Goal: Information Seeking & Learning: Learn about a topic

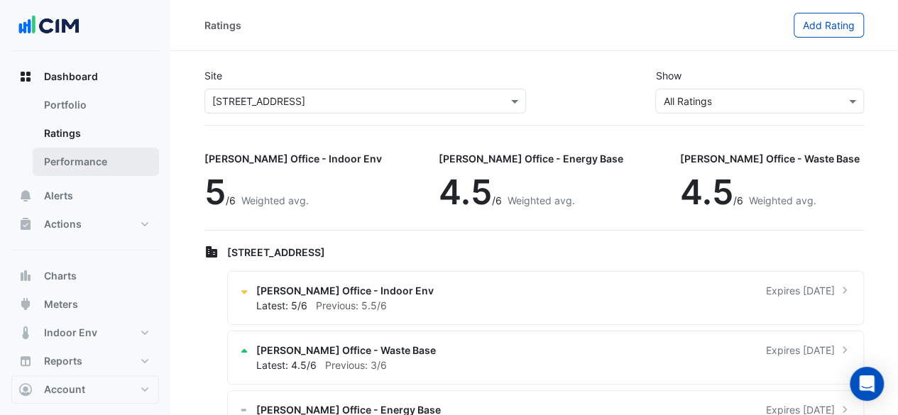
click at [123, 168] on link "Performance" at bounding box center [96, 162] width 126 height 28
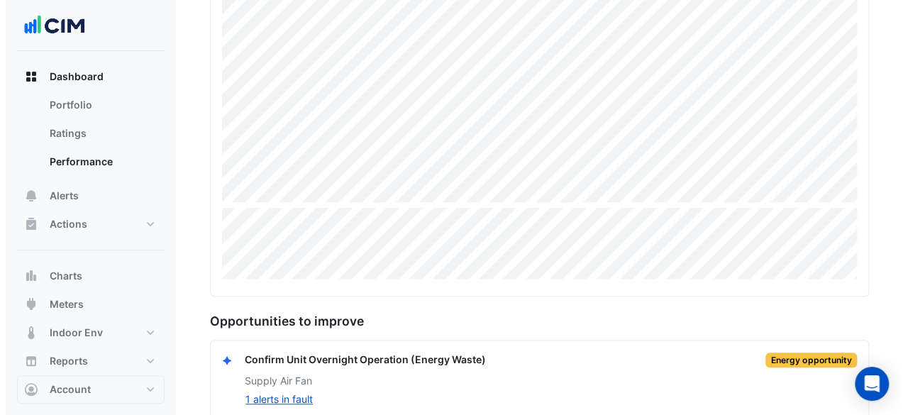
scroll to position [375, 0]
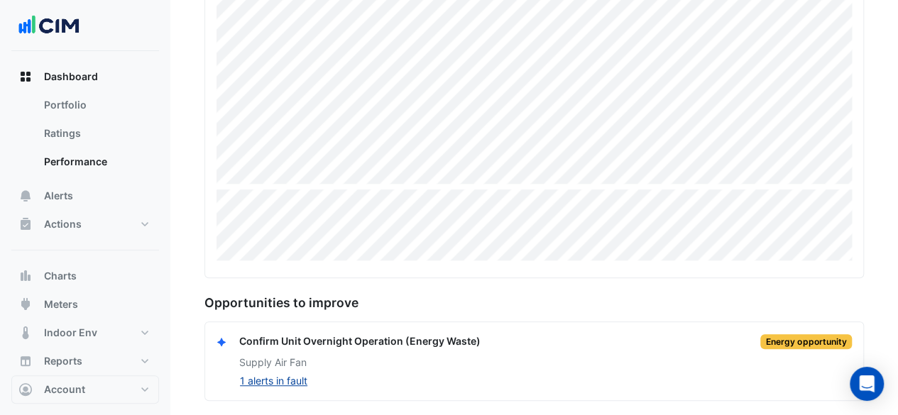
click at [291, 382] on button "1 alerts in fault" at bounding box center [273, 381] width 69 height 16
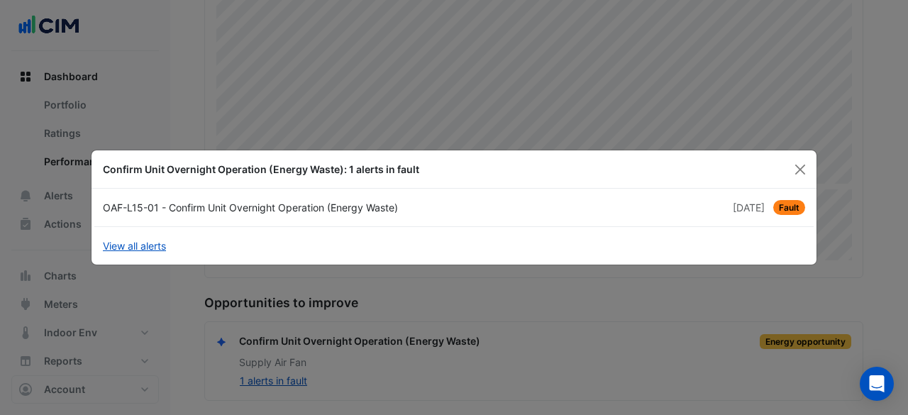
click at [760, 213] on span "1 month and 16 days ago" at bounding box center [749, 208] width 32 height 12
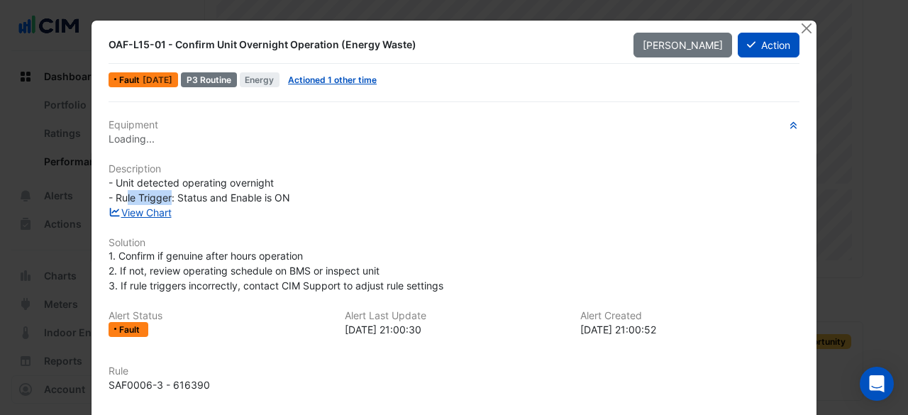
drag, startPoint x: 125, startPoint y: 195, endPoint x: 167, endPoint y: 202, distance: 43.1
click at [167, 202] on span "- Unit detected operating overnight - Rule Trigger: Status and Enable is ON" at bounding box center [200, 190] width 182 height 27
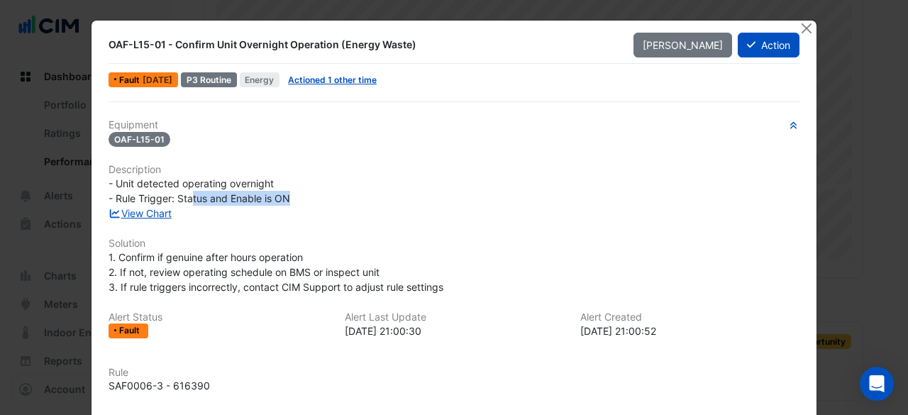
drag, startPoint x: 188, startPoint y: 197, endPoint x: 284, endPoint y: 194, distance: 95.8
click at [284, 194] on span "- Unit detected operating overnight - Rule Trigger: Status and Enable is ON" at bounding box center [200, 190] width 182 height 27
drag, startPoint x: 227, startPoint y: 181, endPoint x: 276, endPoint y: 181, distance: 49.0
click at [276, 181] on div "- Unit detected operating overnight - Rule Trigger: Status and Enable is ON" at bounding box center [454, 191] width 691 height 30
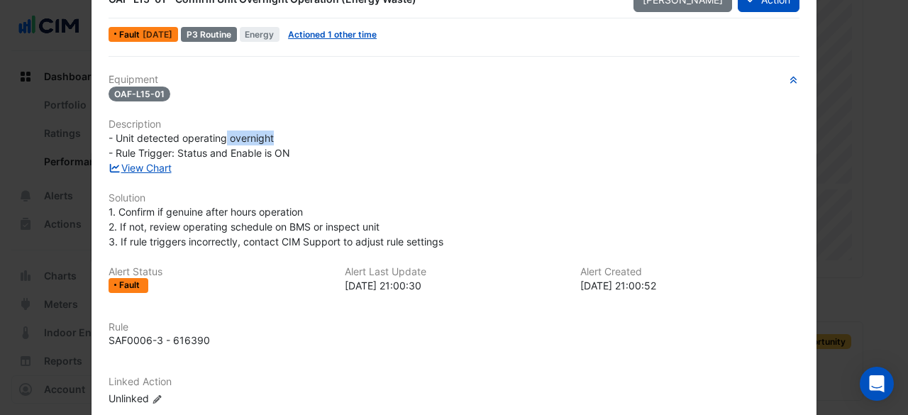
scroll to position [0, 0]
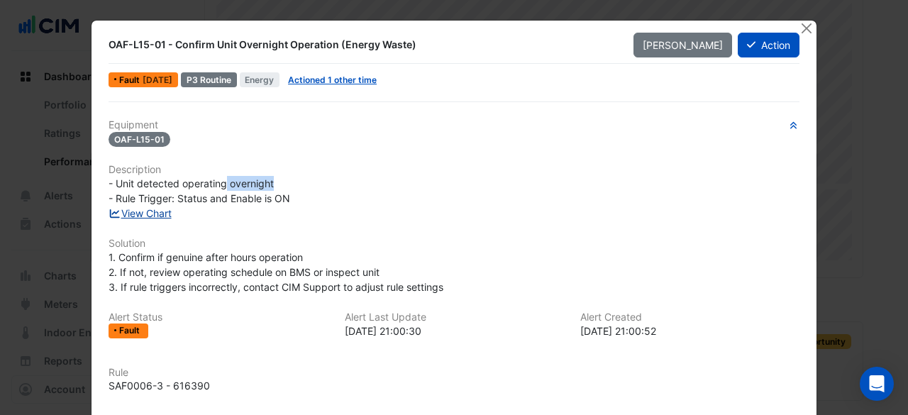
click at [148, 210] on link "View Chart" at bounding box center [140, 213] width 63 height 12
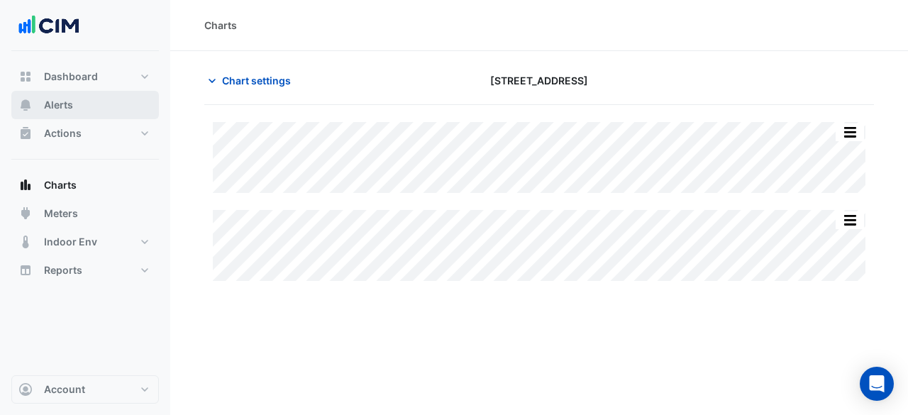
click at [102, 106] on button "Alerts" at bounding box center [85, 105] width 148 height 28
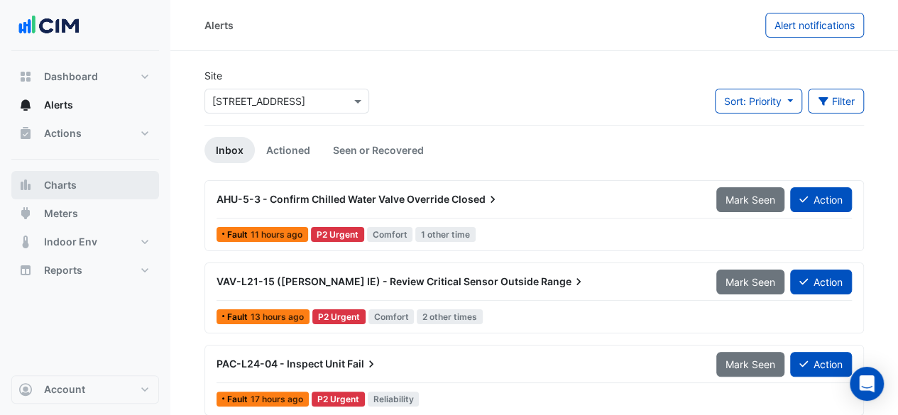
click at [72, 189] on span "Charts" at bounding box center [60, 185] width 33 height 14
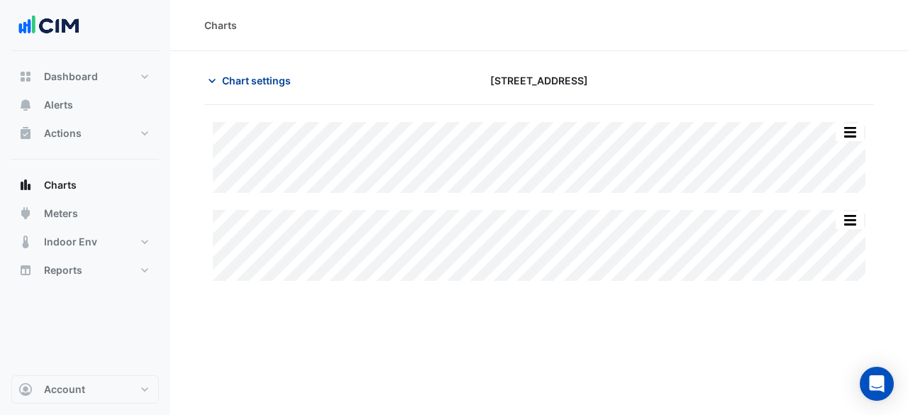
click at [207, 82] on icon "button" at bounding box center [212, 81] width 14 height 14
type input "**********"
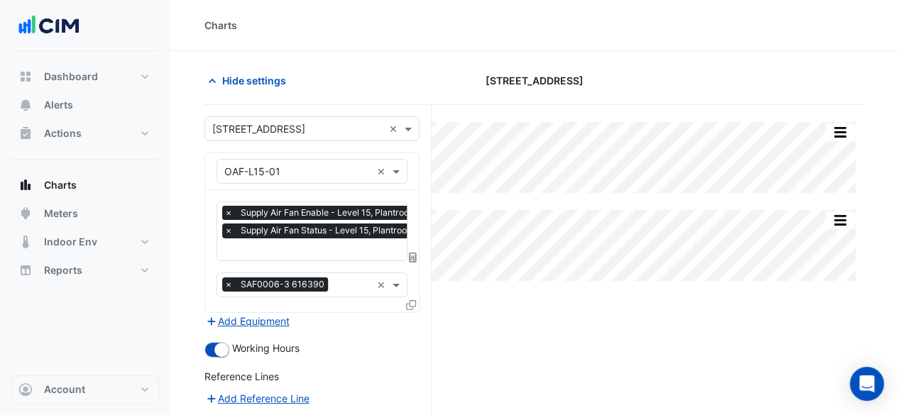
click at [226, 209] on span "×" at bounding box center [228, 213] width 13 height 14
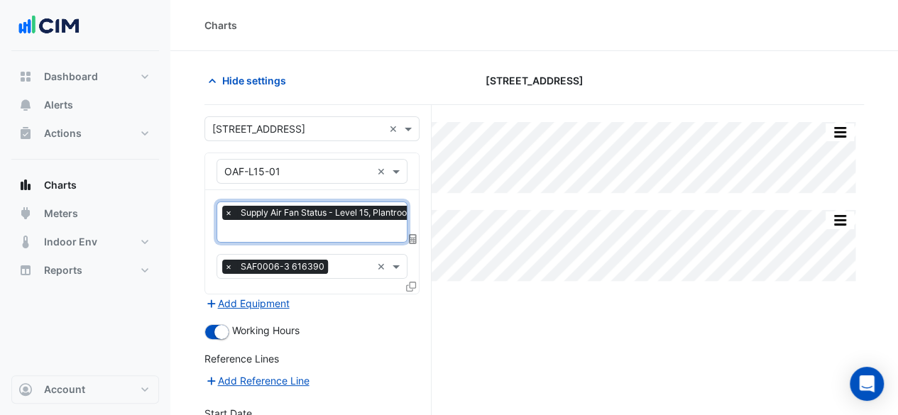
scroll to position [0, 7]
click at [220, 211] on span "×" at bounding box center [221, 213] width 13 height 14
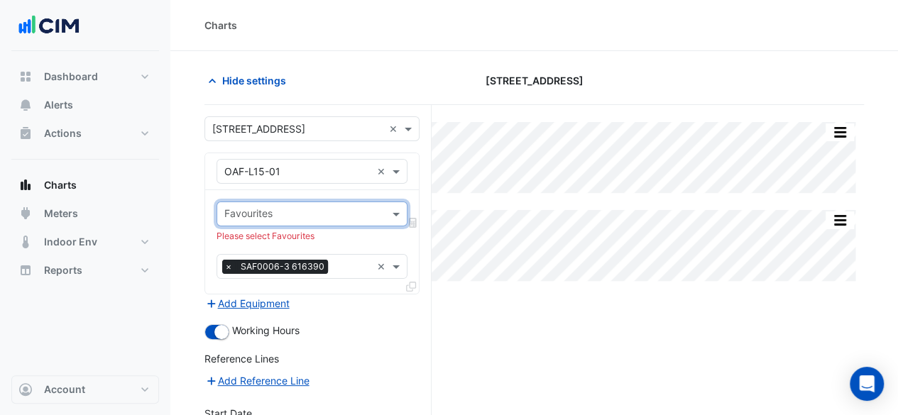
click at [229, 264] on span "×" at bounding box center [228, 267] width 13 height 14
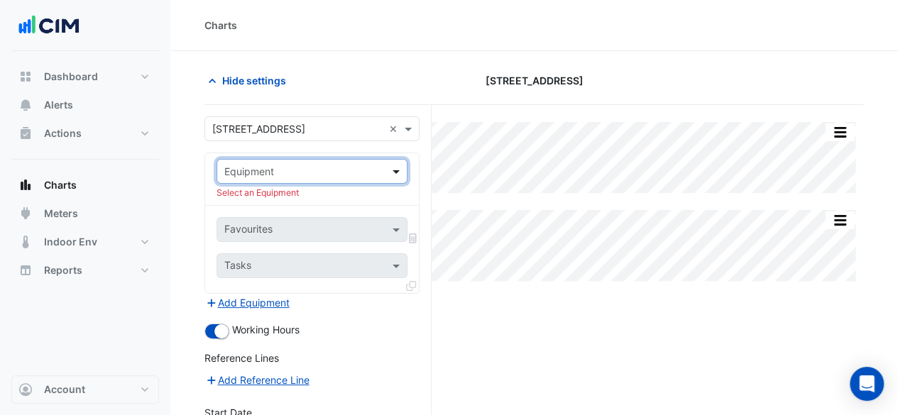
click at [396, 171] on span at bounding box center [398, 171] width 18 height 15
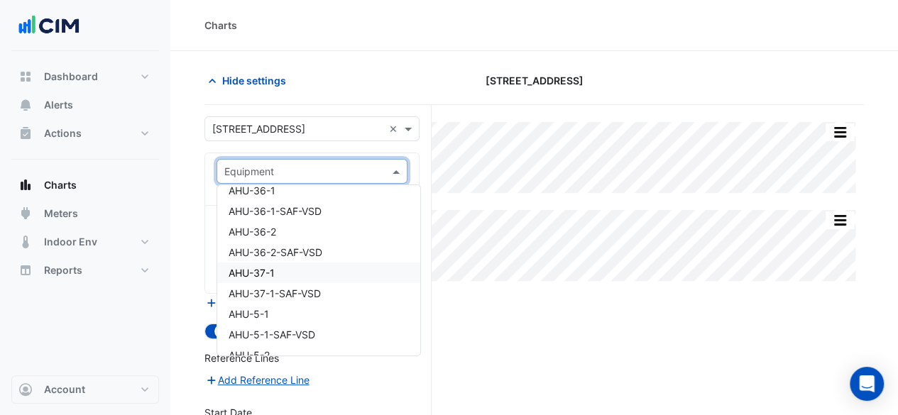
scroll to position [71, 0]
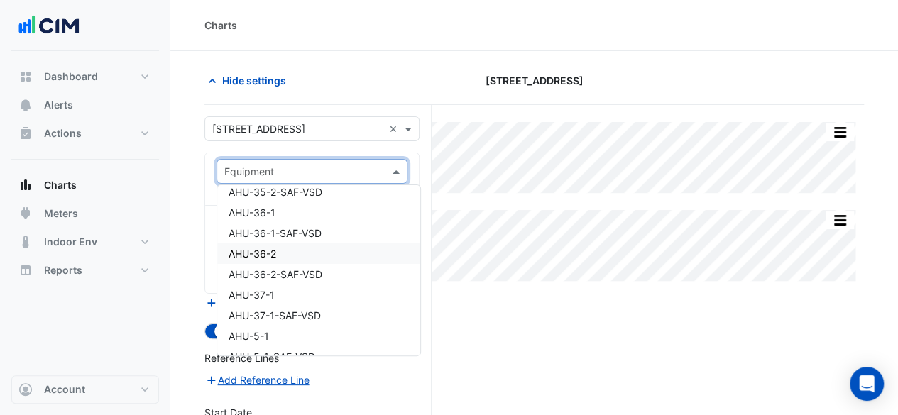
click at [295, 259] on div "AHU-36-2" at bounding box center [318, 253] width 203 height 21
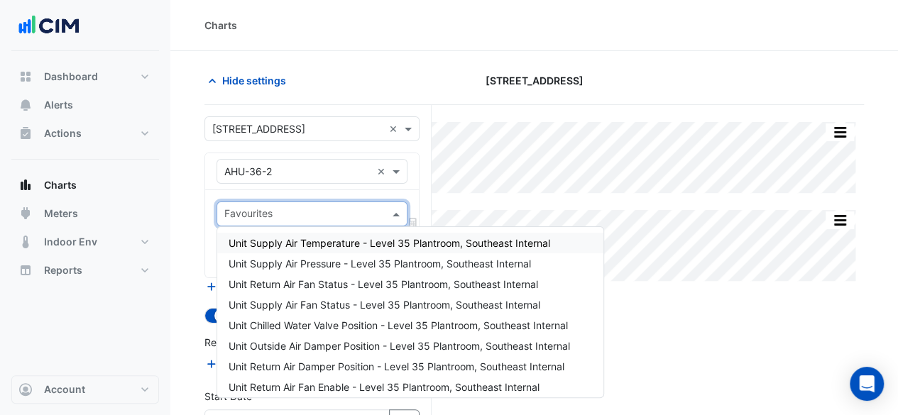
click at [294, 210] on input "text" at bounding box center [303, 215] width 159 height 15
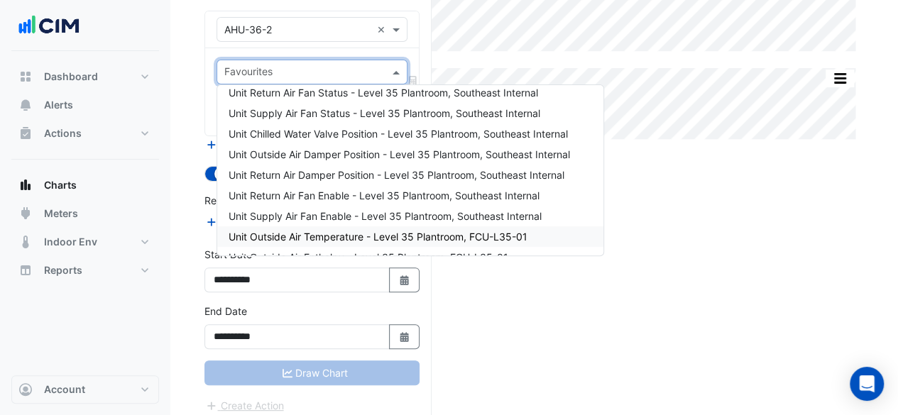
scroll to position [28, 0]
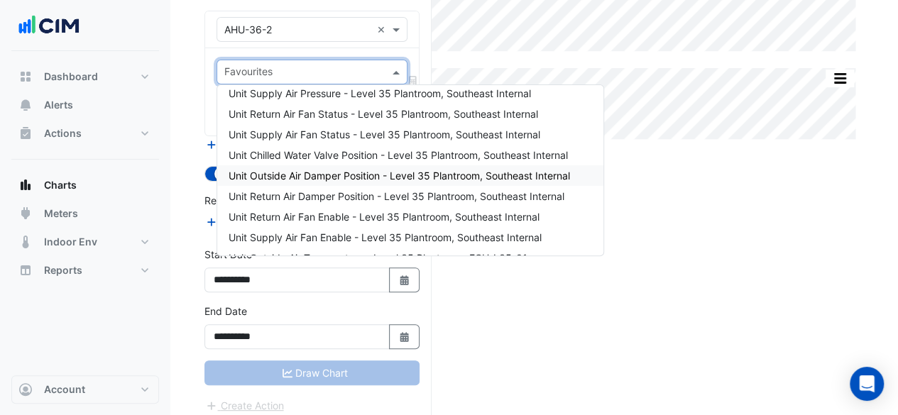
click at [337, 182] on div "Unit Outside Air Damper Position - Level 35 Plantroom, Southeast Internal" at bounding box center [410, 175] width 386 height 21
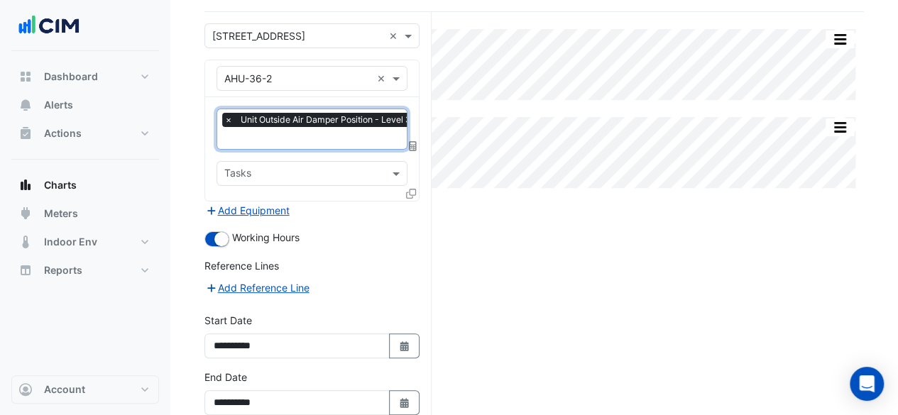
scroll to position [71, 0]
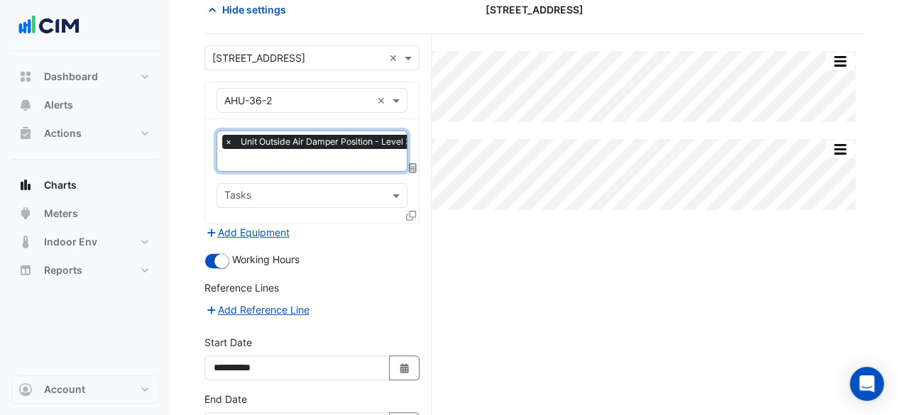
click at [314, 154] on input "text" at bounding box center [384, 161] width 320 height 15
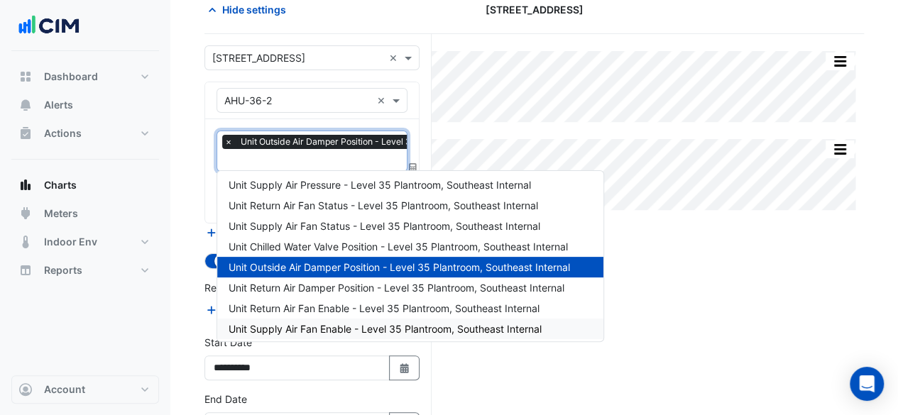
scroll to position [0, 0]
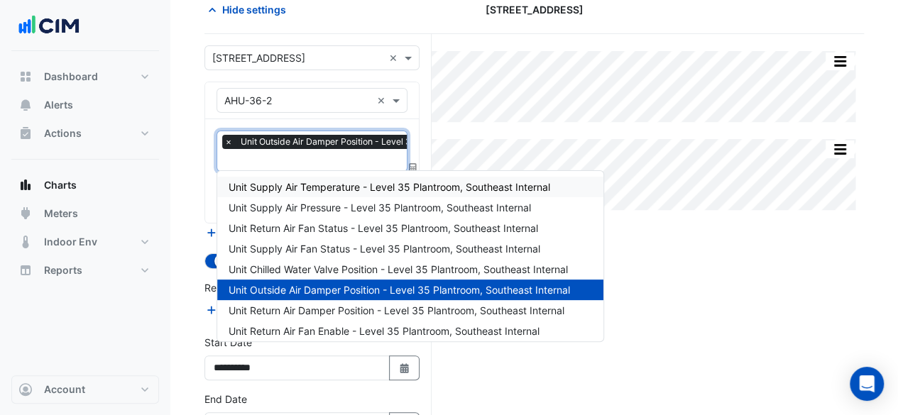
click at [352, 192] on span "Unit Supply Air Temperature - Level 35 Plantroom, Southeast Internal" at bounding box center [388, 187] width 321 height 12
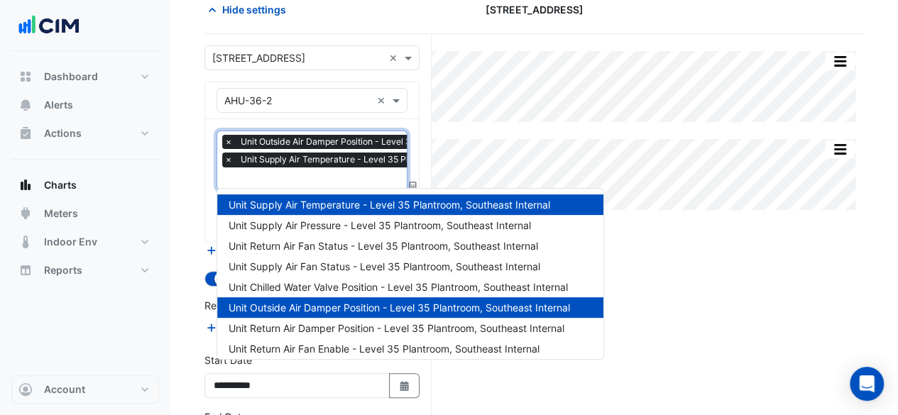
click at [323, 180] on input "text" at bounding box center [384, 179] width 320 height 15
click at [707, 238] on div "Split All Split None Print Save as JPEG Save as PNG Pivot Data Table Export CSV…" at bounding box center [533, 282] width 659 height 497
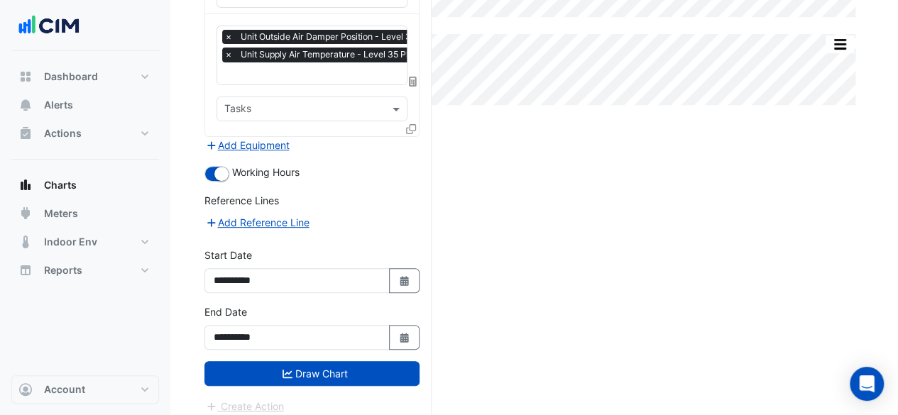
scroll to position [179, 0]
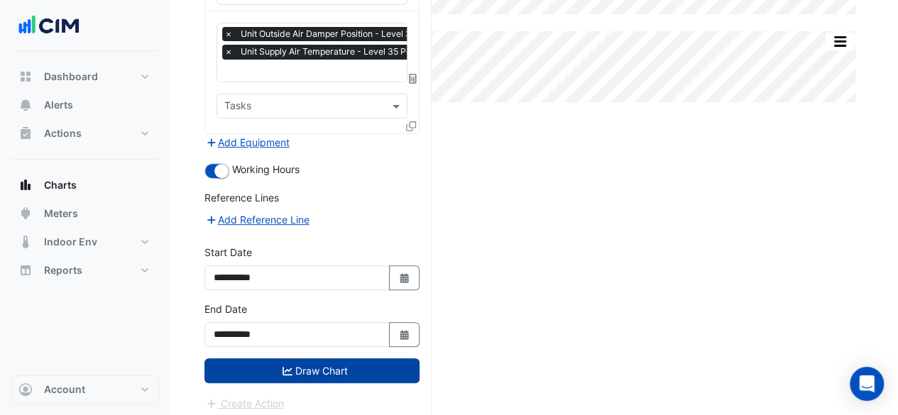
click at [358, 363] on button "Draw Chart" at bounding box center [311, 370] width 215 height 25
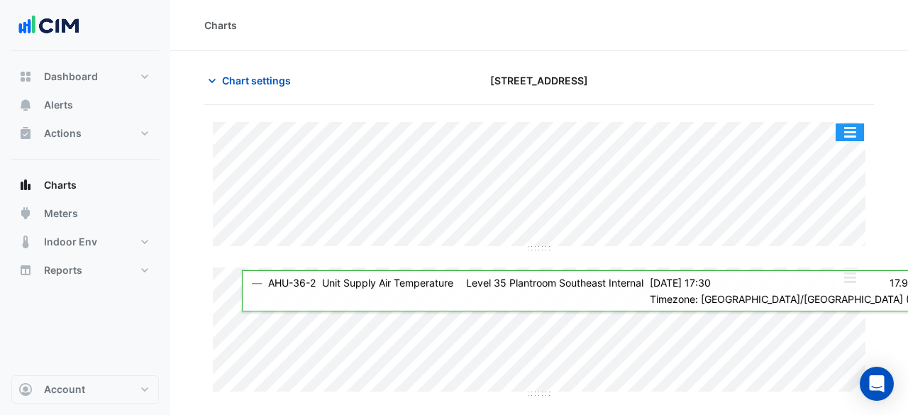
click at [847, 139] on button "button" at bounding box center [850, 132] width 28 height 18
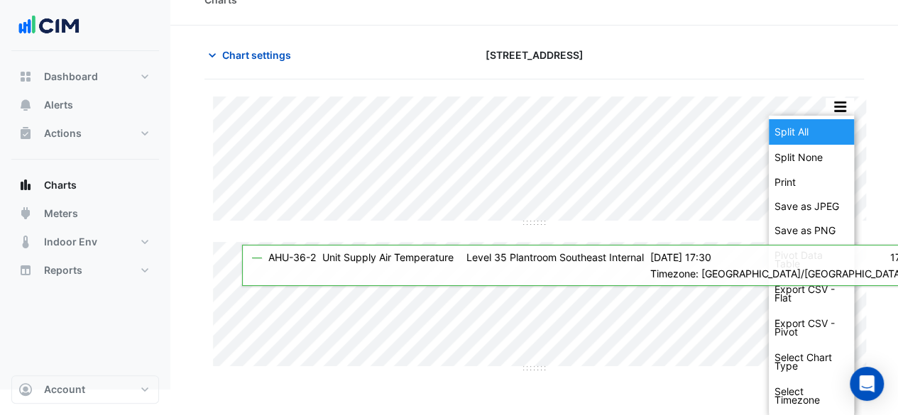
scroll to position [26, 0]
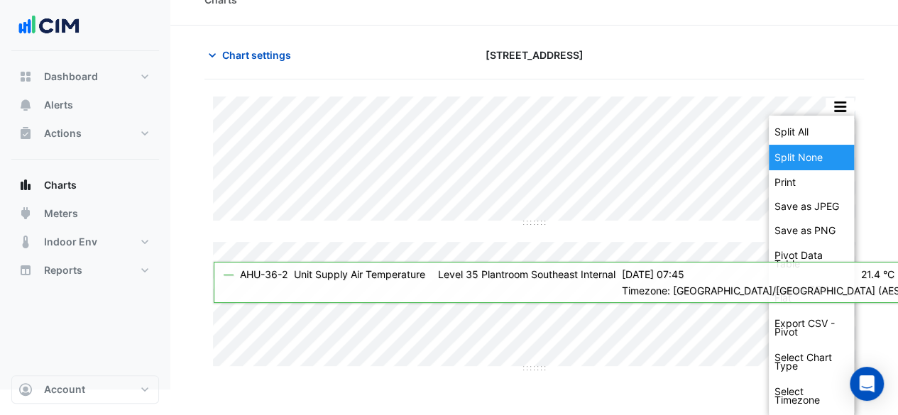
click at [817, 160] on div "Split None" at bounding box center [811, 158] width 85 height 26
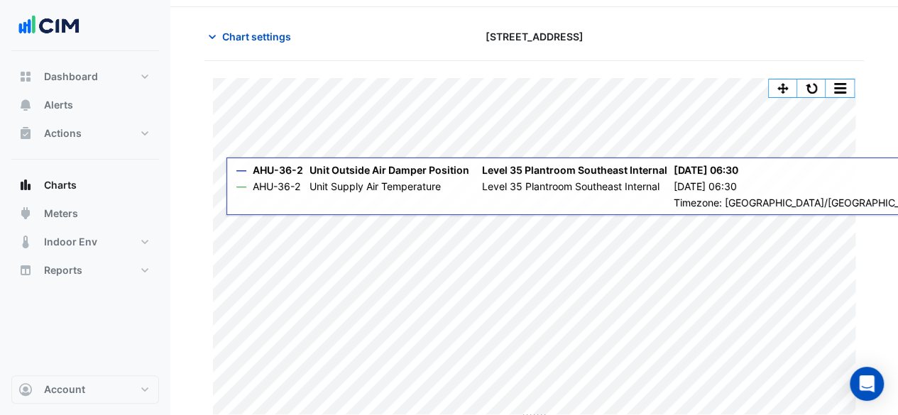
scroll to position [50, 0]
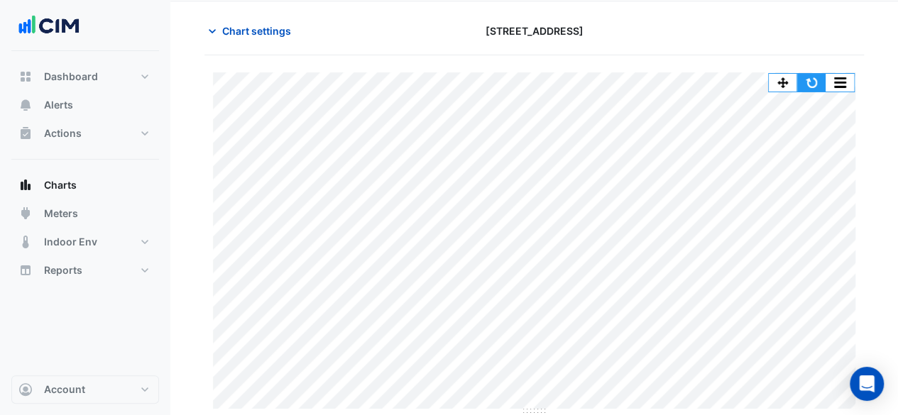
click at [807, 87] on button "button" at bounding box center [811, 83] width 28 height 18
click at [808, 78] on button "button" at bounding box center [811, 83] width 28 height 18
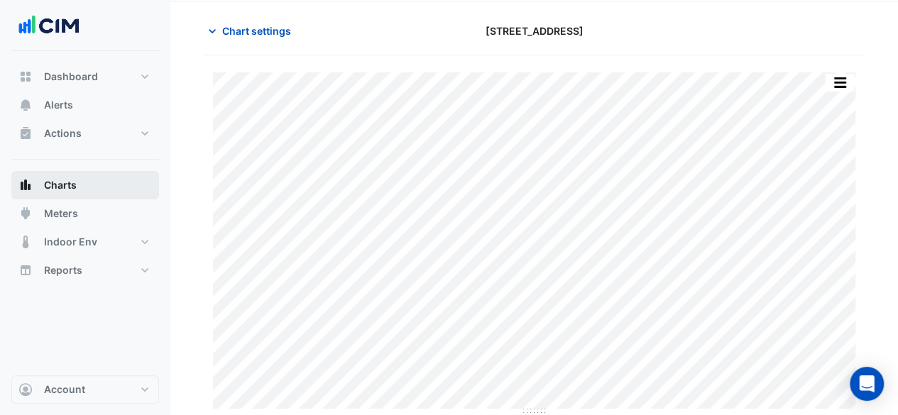
click at [101, 187] on button "Charts" at bounding box center [85, 185] width 148 height 28
click at [269, 25] on span "Chart settings" at bounding box center [256, 30] width 69 height 15
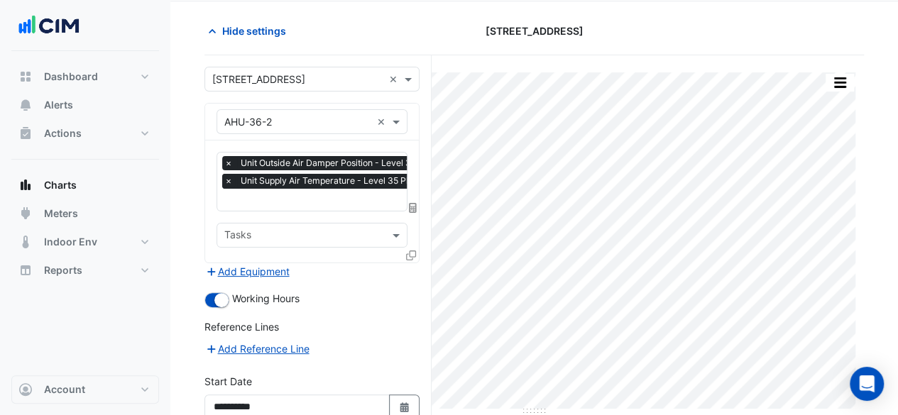
click at [233, 177] on span "×" at bounding box center [228, 181] width 13 height 14
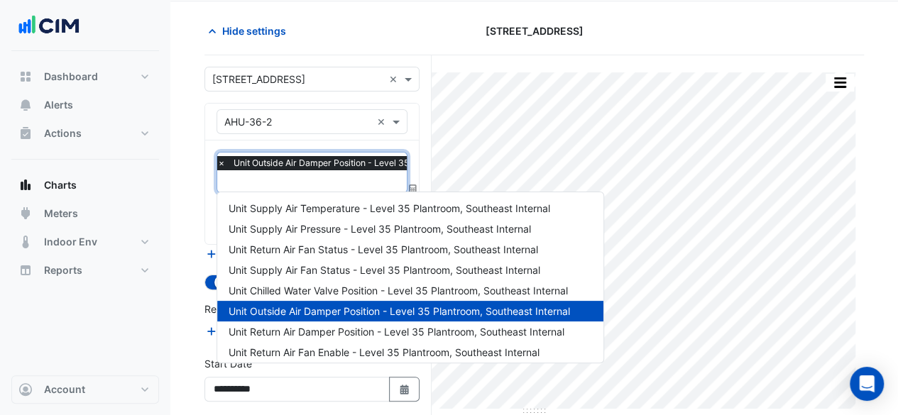
click at [225, 154] on div "Favourites × Unit Outside Air Damper Position - Level 35 Plantroom, Southeast I…" at bounding box center [373, 173] width 327 height 40
click at [221, 158] on span "×" at bounding box center [221, 163] width 13 height 14
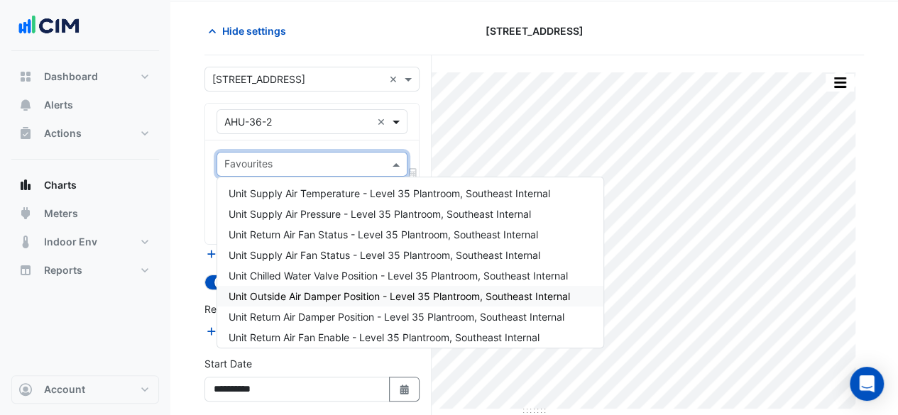
click at [404, 122] on span at bounding box center [398, 121] width 18 height 15
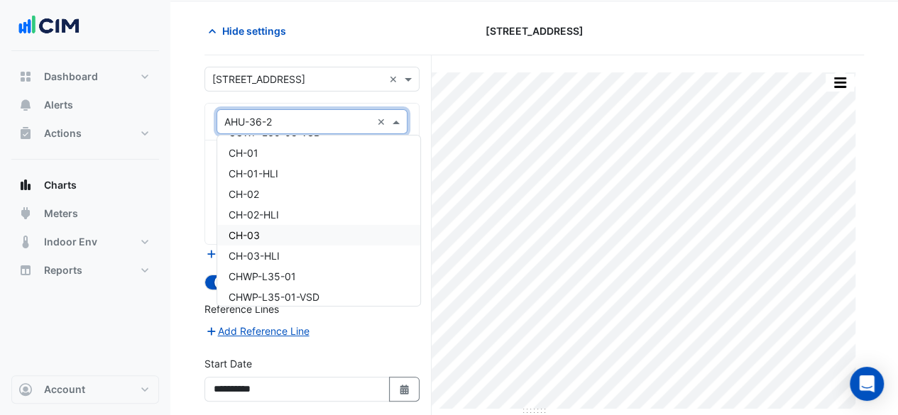
scroll to position [710, 0]
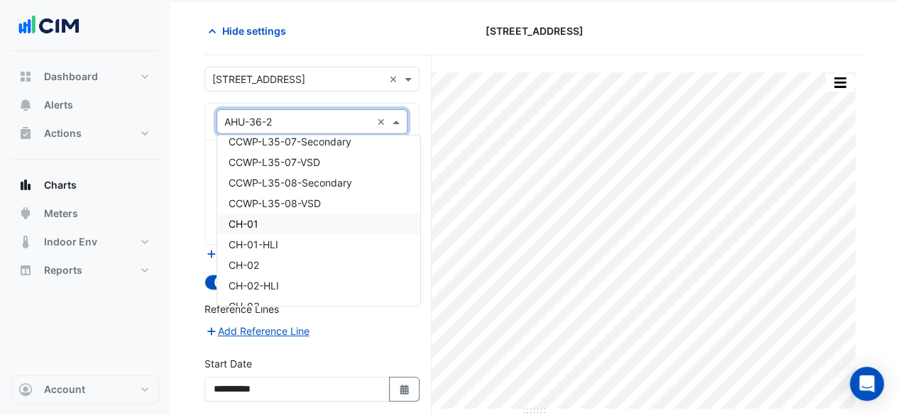
click at [326, 225] on div "CH-01" at bounding box center [318, 224] width 203 height 21
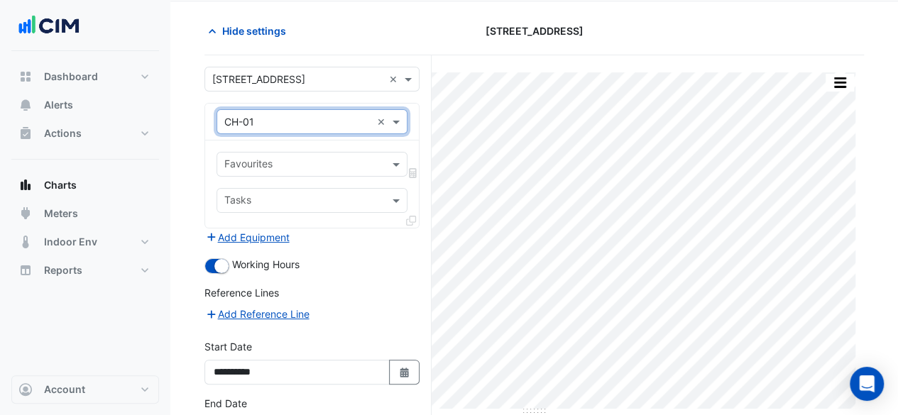
click at [314, 160] on input "text" at bounding box center [303, 165] width 159 height 15
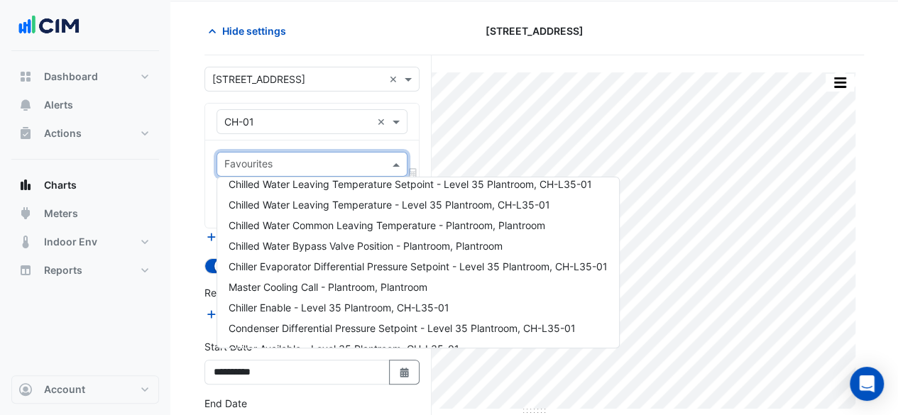
scroll to position [191, 0]
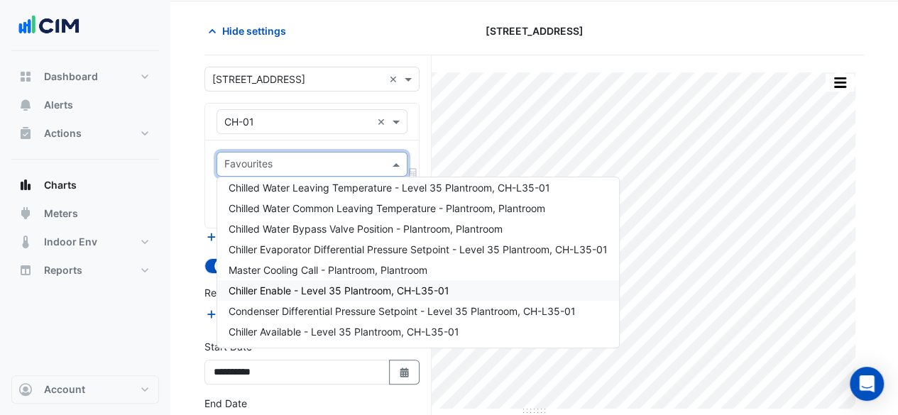
click at [307, 287] on span "Chiller Enable - Level 35 Plantroom, CH-L35-01" at bounding box center [338, 291] width 221 height 12
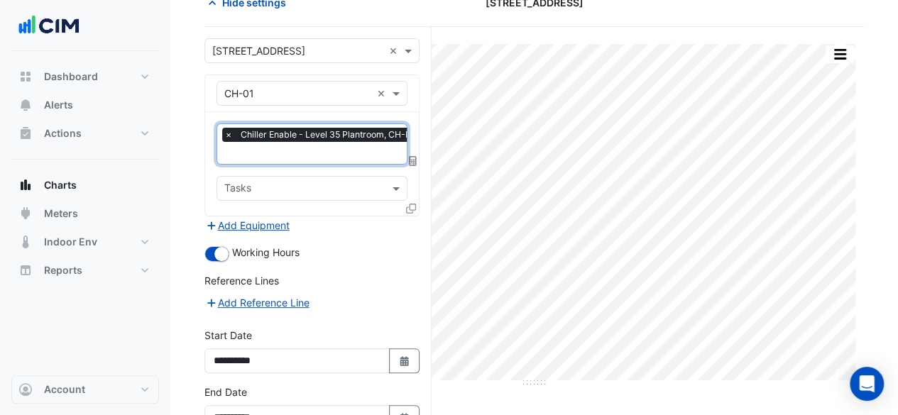
scroll to position [50, 0]
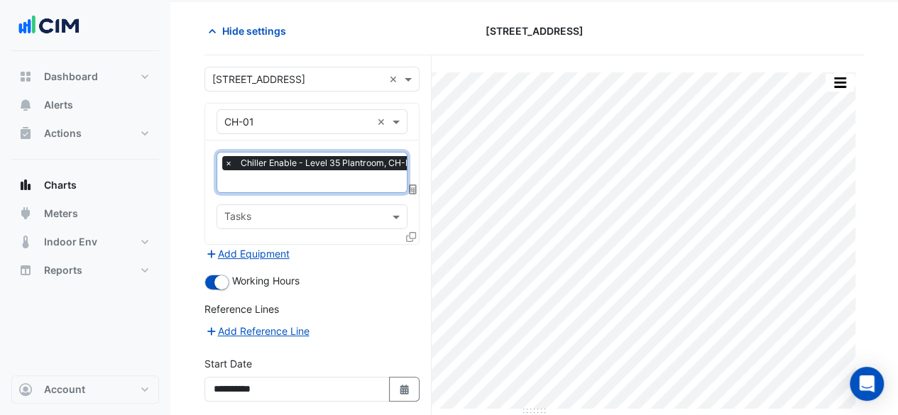
click at [323, 225] on div "Tasks" at bounding box center [311, 216] width 191 height 25
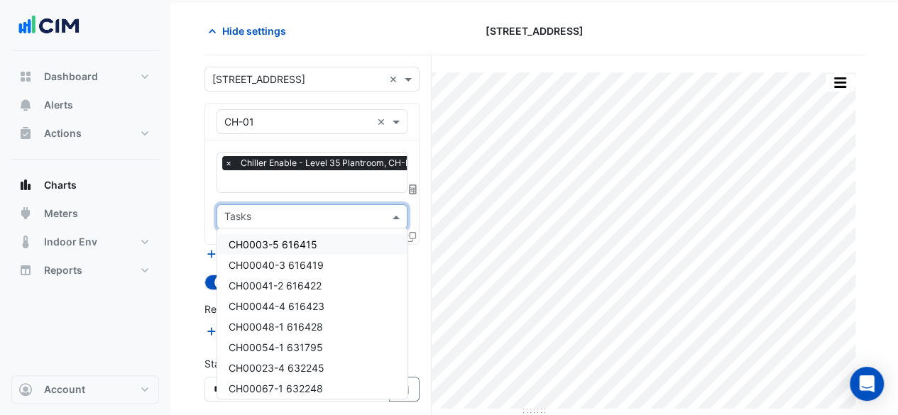
click at [323, 218] on input "text" at bounding box center [303, 218] width 159 height 15
click at [420, 201] on div "**********" at bounding box center [317, 294] width 227 height 478
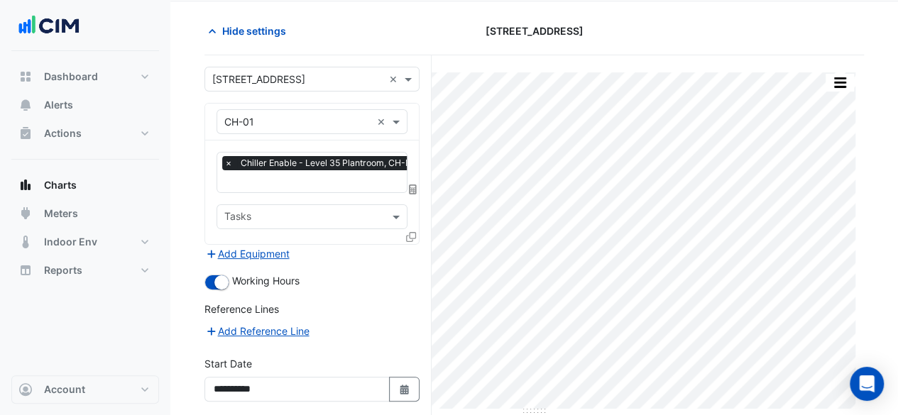
click at [412, 236] on icon at bounding box center [411, 237] width 10 height 10
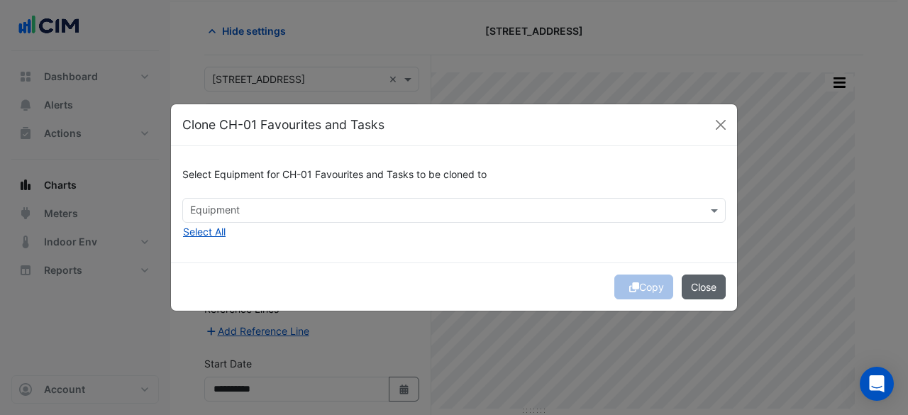
click at [703, 287] on button "Close" at bounding box center [704, 287] width 44 height 25
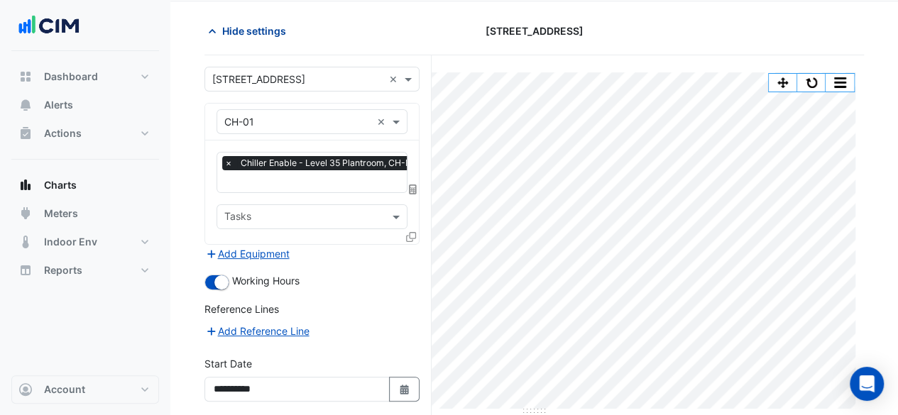
click at [215, 31] on icon "button" at bounding box center [212, 31] width 14 height 14
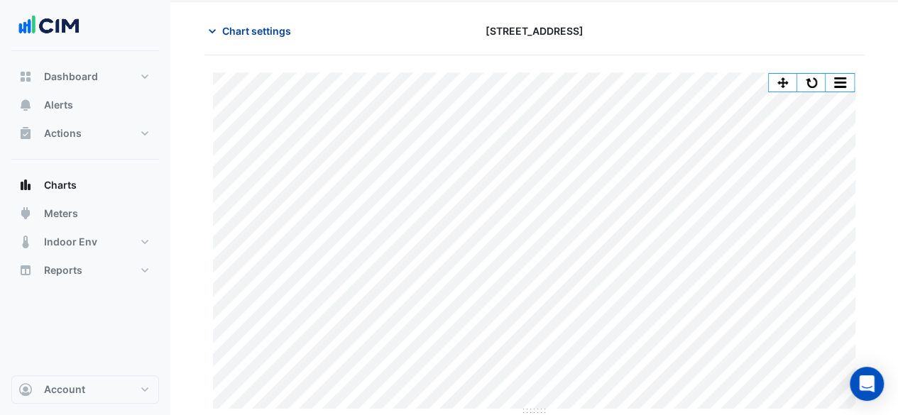
click at [241, 34] on span "Chart settings" at bounding box center [256, 30] width 69 height 15
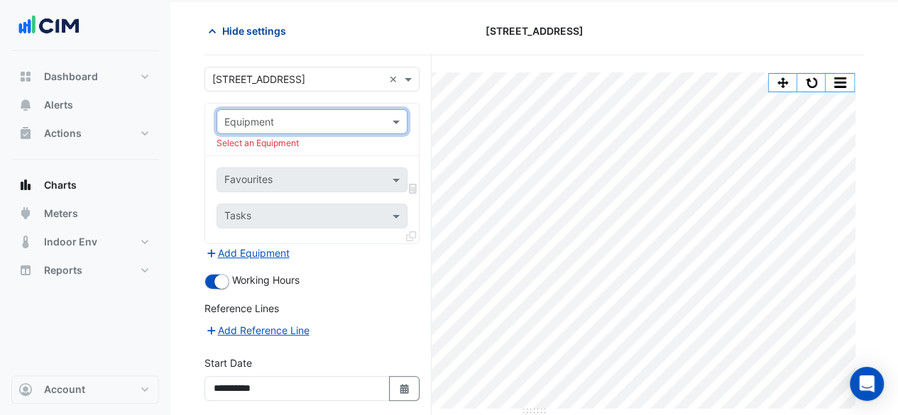
click at [231, 29] on span "Hide settings" at bounding box center [254, 30] width 64 height 15
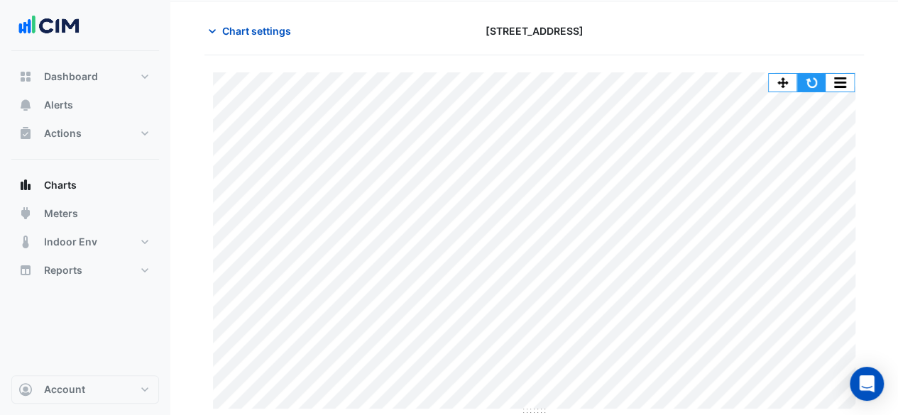
click at [813, 88] on button "button" at bounding box center [811, 83] width 28 height 18
click at [805, 78] on button "button" at bounding box center [811, 83] width 28 height 18
click at [809, 82] on button "button" at bounding box center [811, 83] width 28 height 18
click at [82, 187] on button "Charts" at bounding box center [85, 185] width 148 height 28
click at [215, 34] on icon "button" at bounding box center [212, 31] width 14 height 14
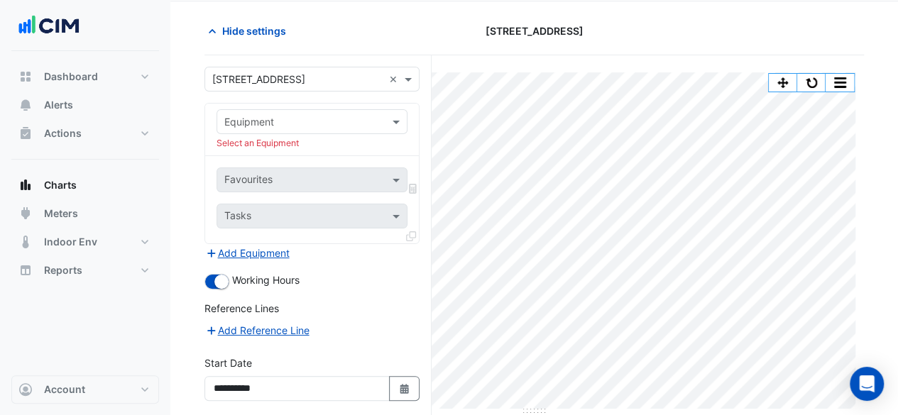
click at [301, 121] on input "text" at bounding box center [297, 122] width 147 height 15
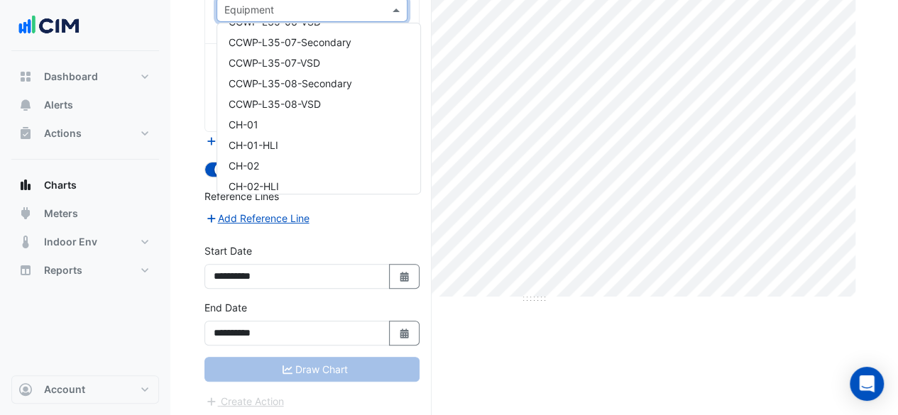
scroll to position [781, 0]
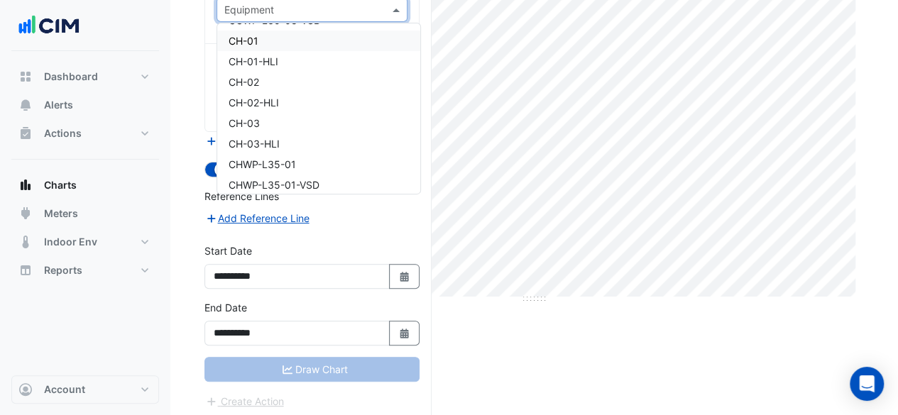
click at [286, 36] on div "CH-01" at bounding box center [318, 41] width 203 height 21
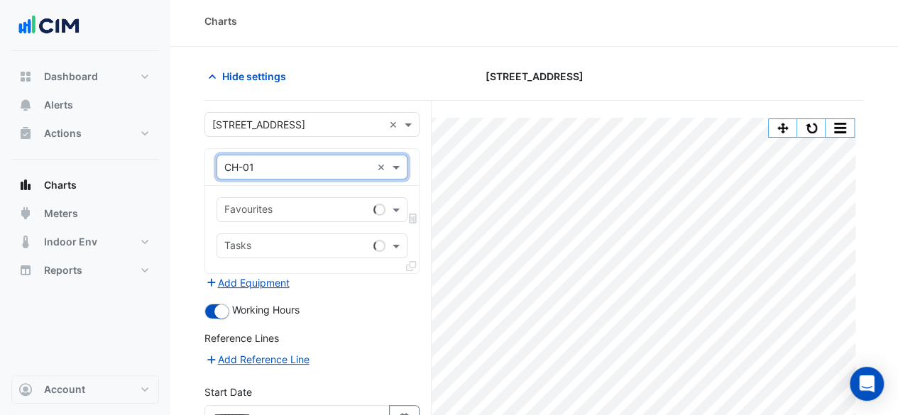
scroll to position [4, 0]
click at [299, 212] on input "text" at bounding box center [295, 211] width 143 height 15
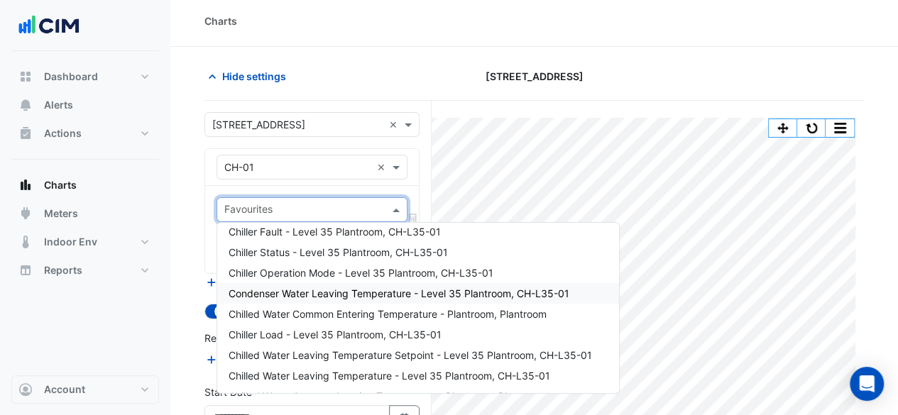
scroll to position [71, 0]
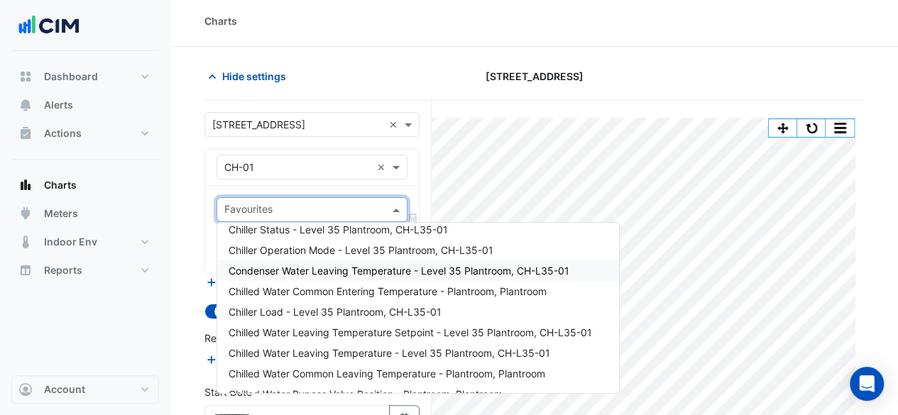
click at [336, 273] on span "Condenser Water Leaving Temperature - Level 35 Plantroom, CH-L35-01" at bounding box center [398, 271] width 341 height 12
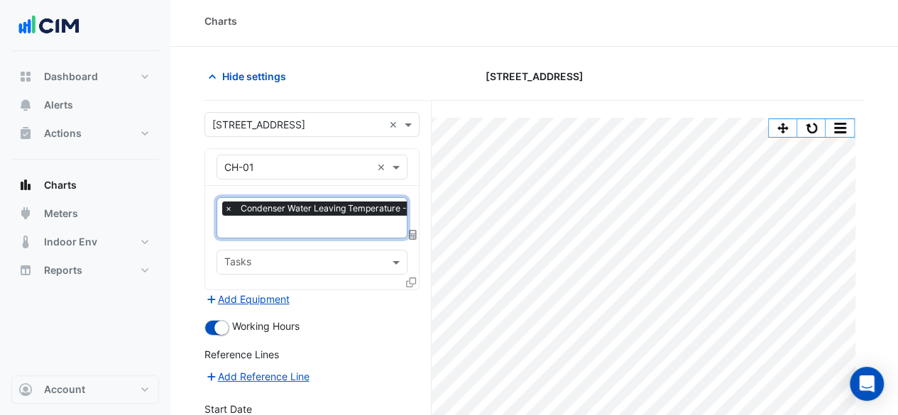
click at [225, 208] on span "×" at bounding box center [228, 209] width 13 height 14
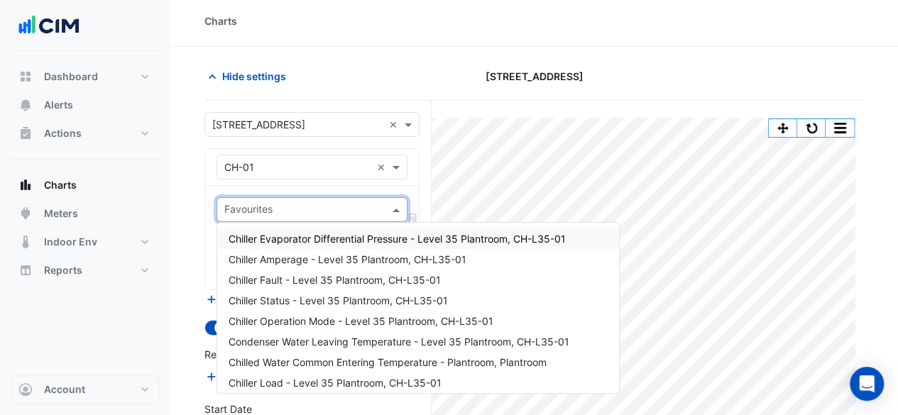
click at [227, 208] on input "text" at bounding box center [303, 211] width 159 height 15
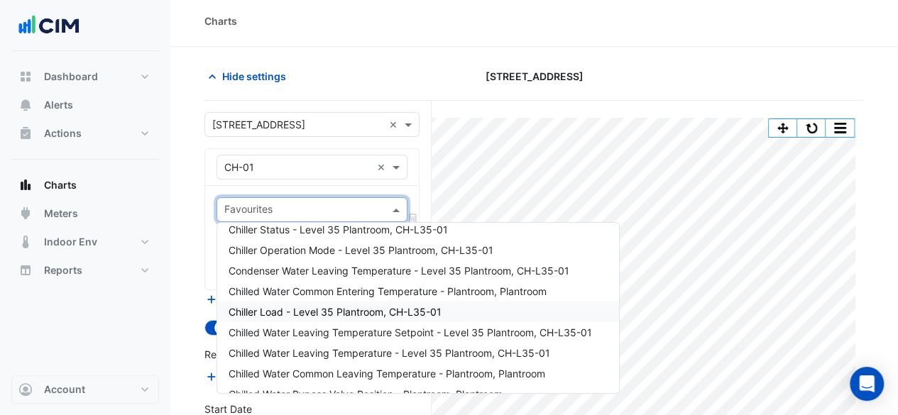
click at [332, 315] on span "Chiller Load - Level 35 Plantroom, CH-L35-01" at bounding box center [334, 312] width 213 height 12
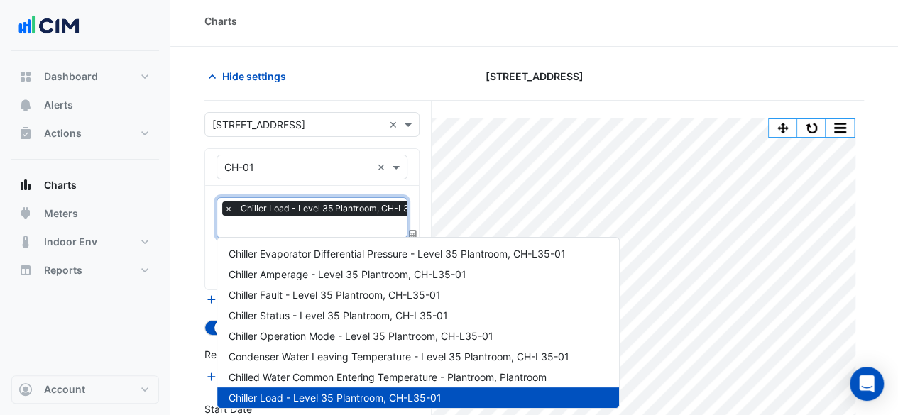
click at [266, 221] on input "text" at bounding box center [329, 228] width 211 height 15
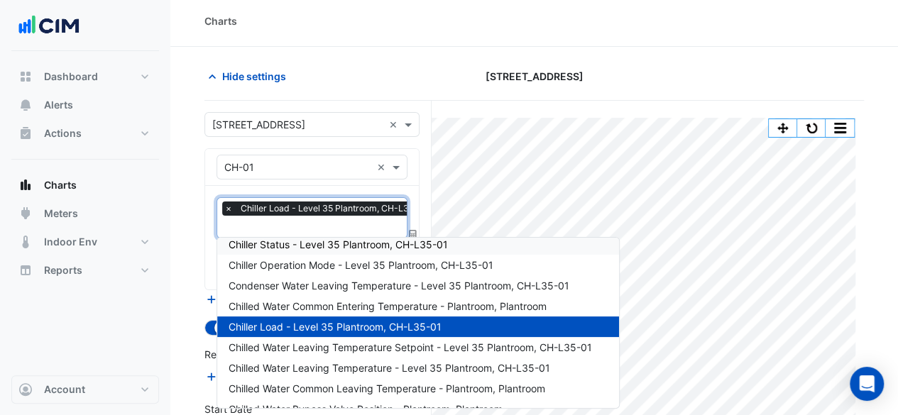
scroll to position [142, 0]
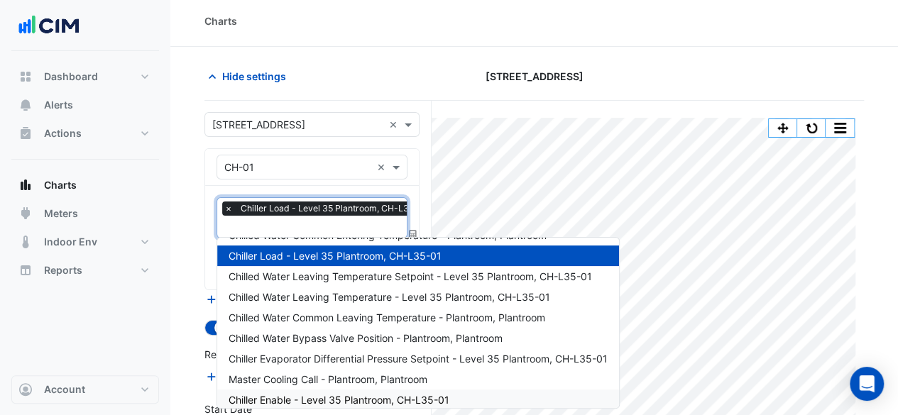
click at [324, 397] on span "Chiller Enable - Level 35 Plantroom, CH-L35-01" at bounding box center [338, 400] width 221 height 12
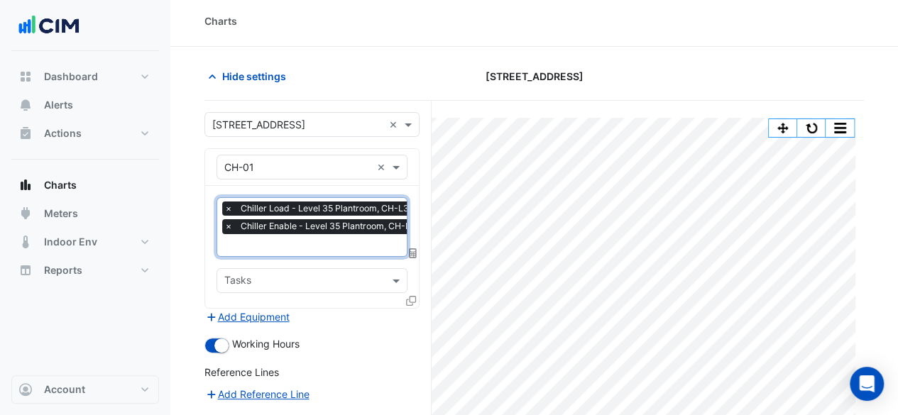
click at [287, 239] on input "text" at bounding box center [333, 246] width 218 height 15
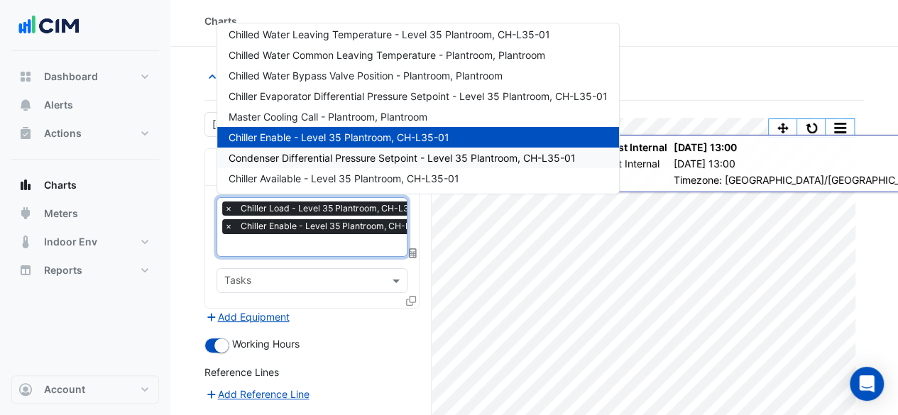
scroll to position [119, 0]
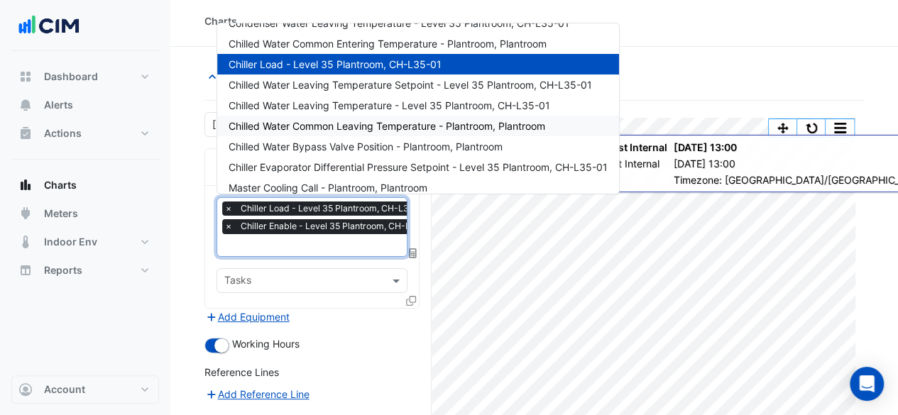
click at [403, 133] on div "Chilled Water Common Leaving Temperature - Plantroom, Plantroom" at bounding box center [418, 126] width 402 height 21
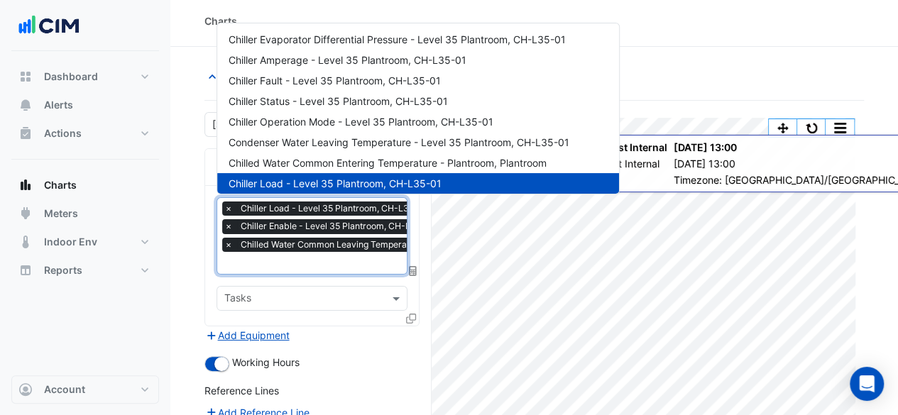
click at [332, 264] on input "text" at bounding box center [375, 264] width 302 height 15
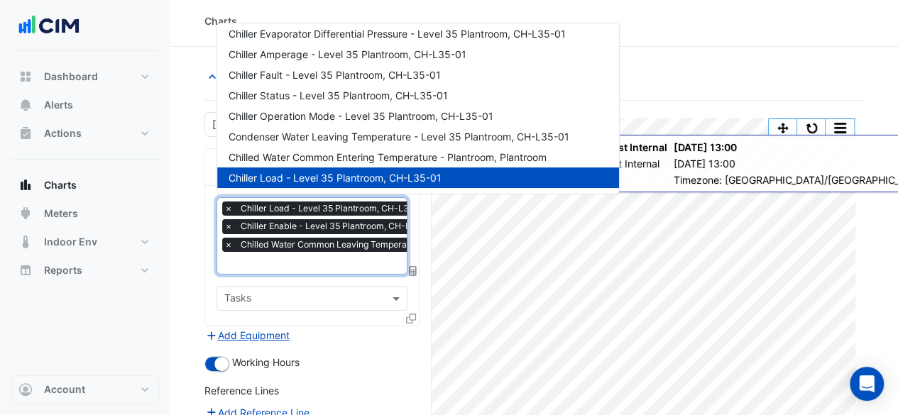
scroll to position [0, 0]
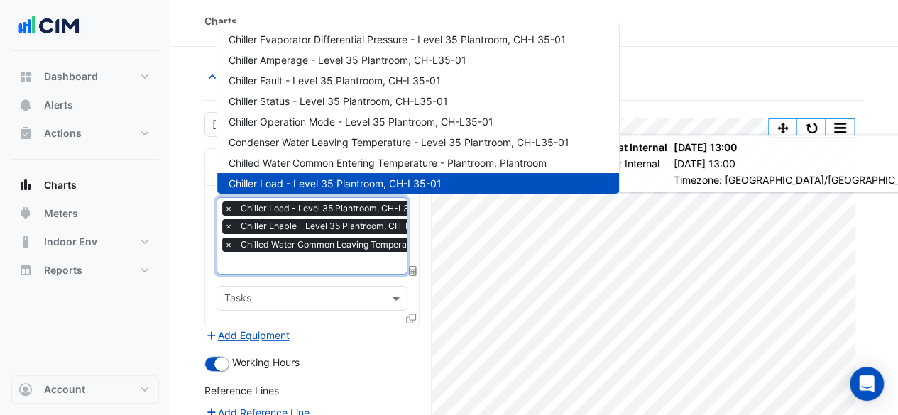
click at [339, 280] on div "Favourites × Chiller Load - Level 35 Plantroom, CH-L35-01 × Chiller Enable - Le…" at bounding box center [312, 256] width 214 height 140
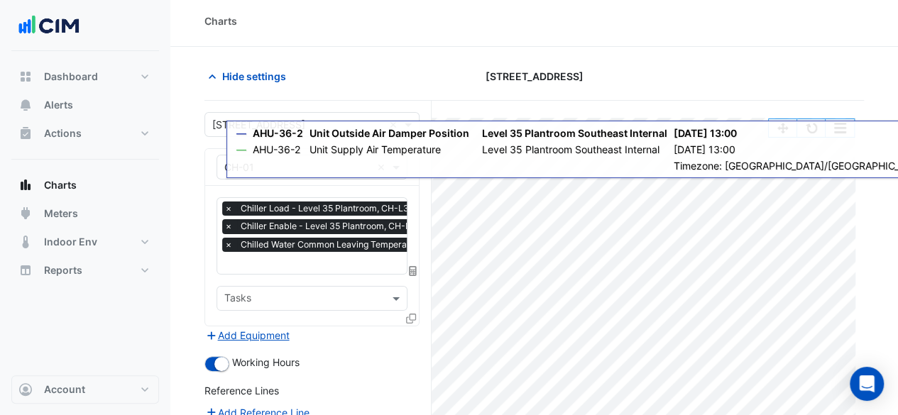
click at [407, 318] on icon at bounding box center [411, 319] width 10 height 10
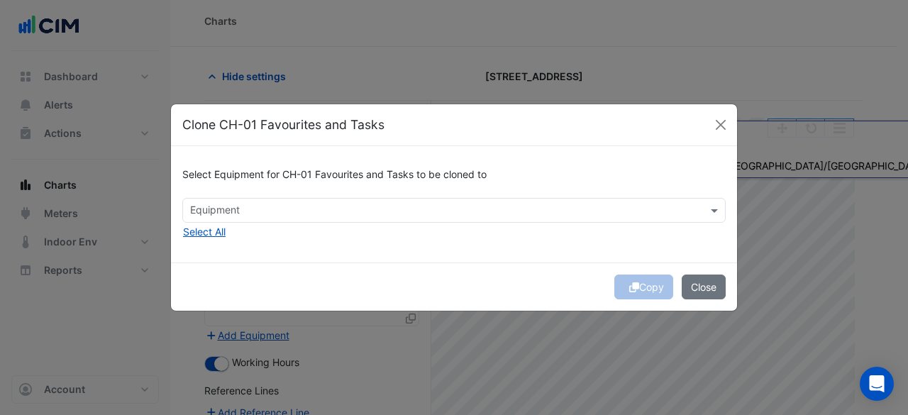
click at [284, 208] on input "text" at bounding box center [446, 211] width 512 height 15
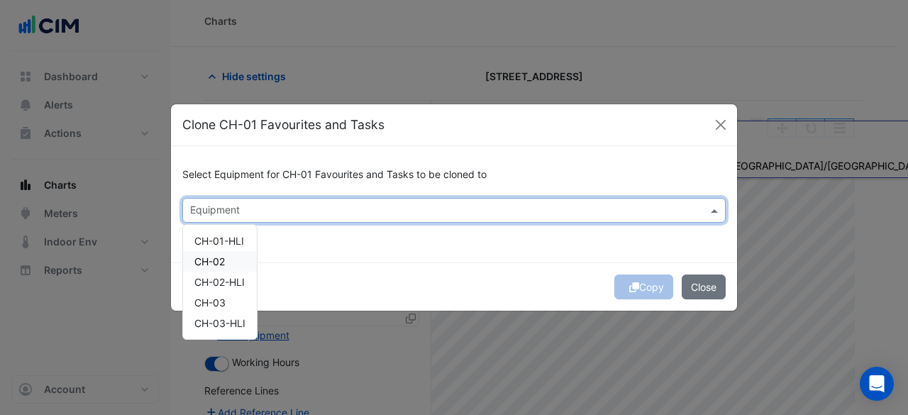
click at [226, 260] on div "CH-02" at bounding box center [220, 261] width 74 height 21
click at [238, 302] on div "CH-03" at bounding box center [220, 302] width 74 height 21
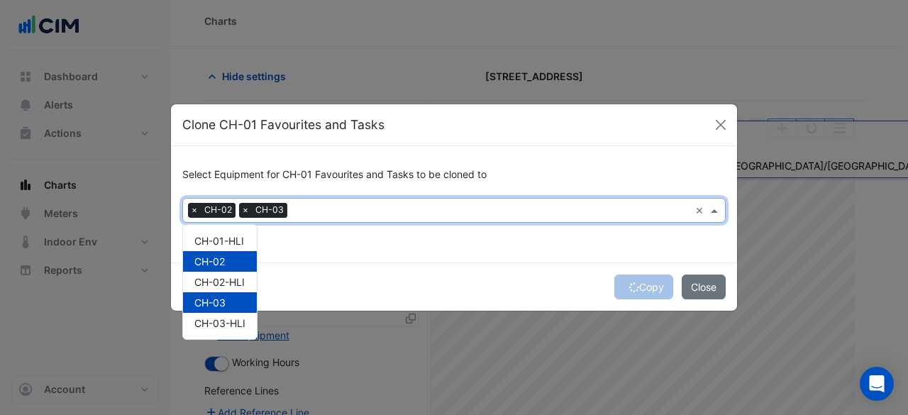
click at [313, 270] on div "Copy Close" at bounding box center [454, 287] width 566 height 48
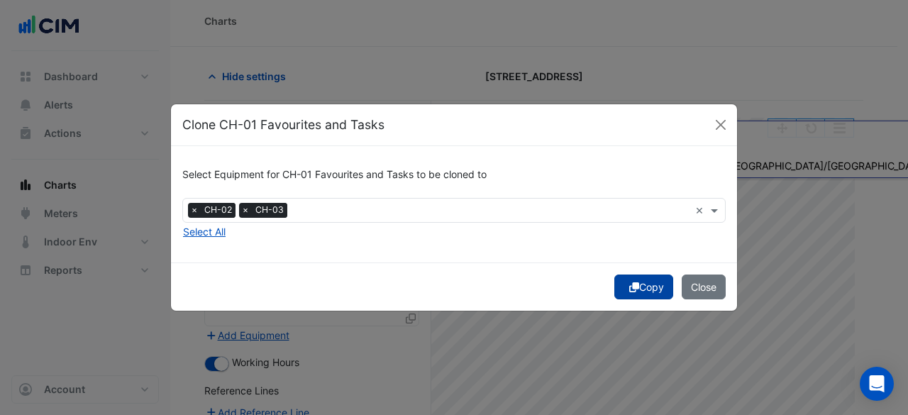
click at [646, 290] on button "Copy" at bounding box center [644, 287] width 59 height 25
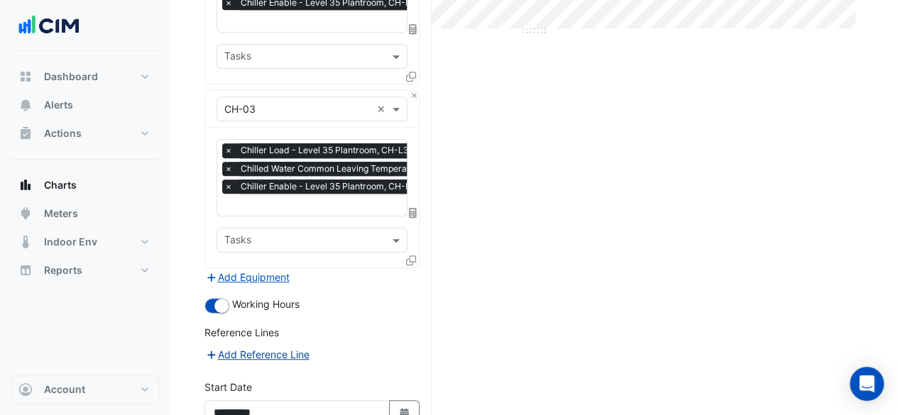
scroll to position [559, 0]
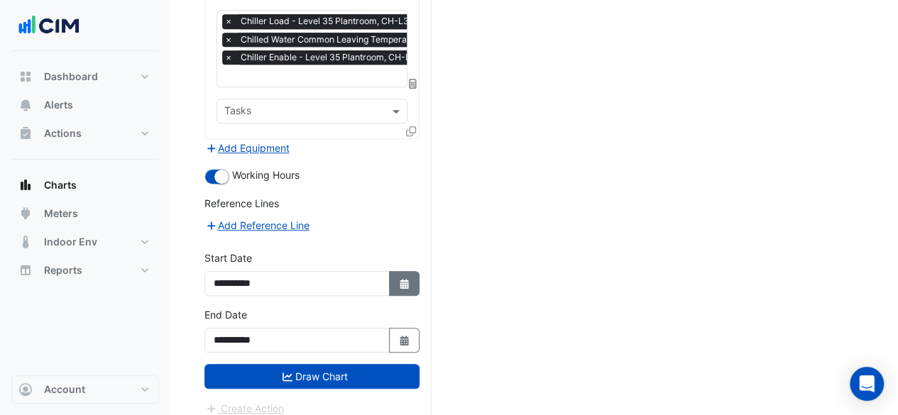
click at [395, 277] on button "Select Date" at bounding box center [404, 283] width 31 height 25
select select "*"
select select "****"
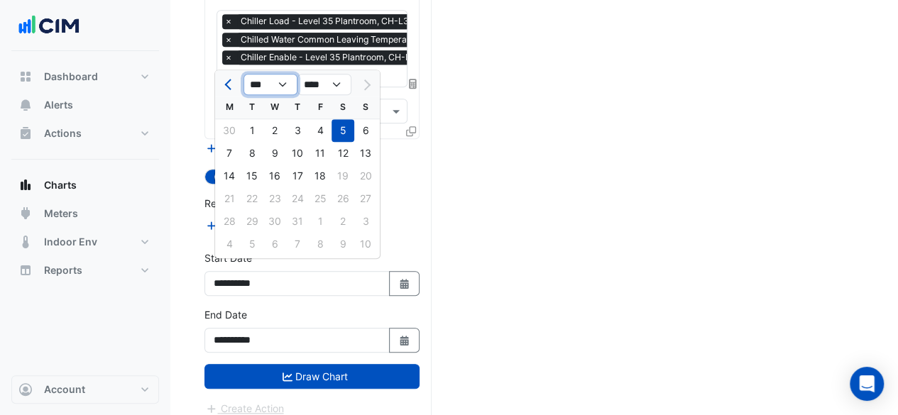
click at [261, 84] on select "*** *** *** *** *** *** ***" at bounding box center [270, 84] width 54 height 21
select select "*"
click at [243, 74] on select "*** *** *** *** *** *** ***" at bounding box center [270, 84] width 54 height 21
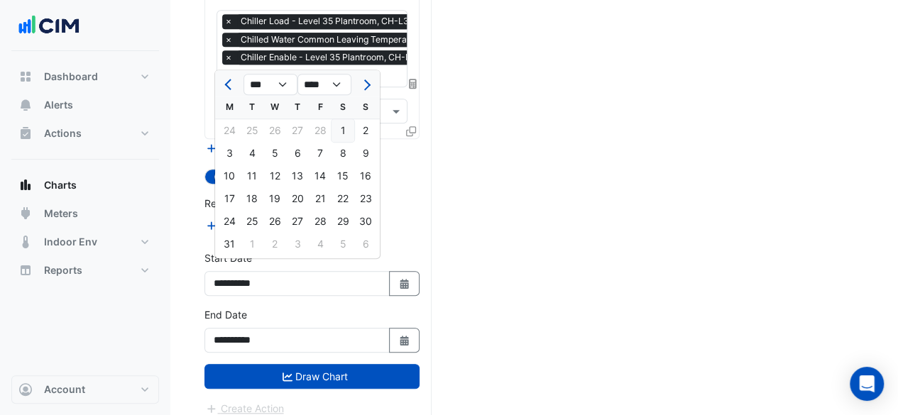
click at [338, 133] on div "1" at bounding box center [342, 130] width 23 height 23
type input "**********"
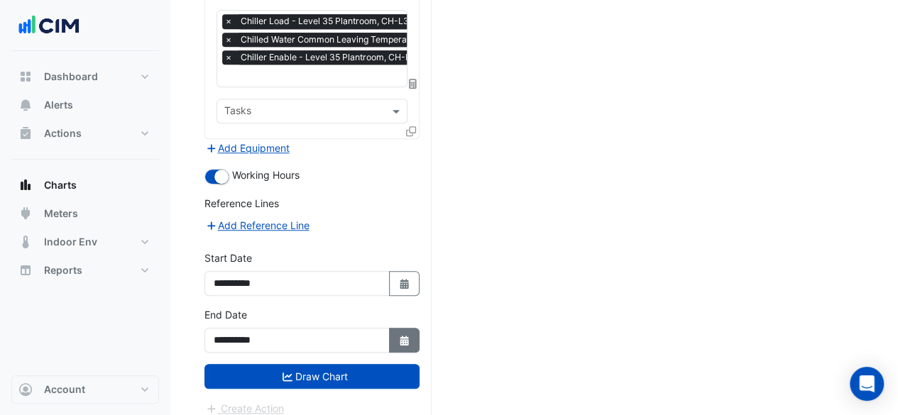
click at [399, 334] on fa-icon "Select Date" at bounding box center [404, 340] width 13 height 12
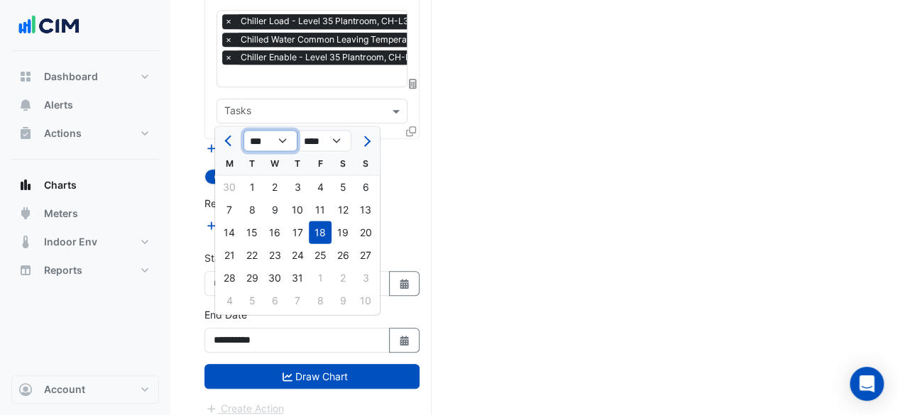
click at [289, 141] on select "*** *** *** *** *** *** *** *** *** ***" at bounding box center [270, 141] width 54 height 21
select select "*"
click at [243, 131] on select "*** *** *** *** *** *** *** *** *** ***" at bounding box center [270, 141] width 54 height 21
click at [233, 305] on div "31" at bounding box center [229, 300] width 23 height 23
type input "**********"
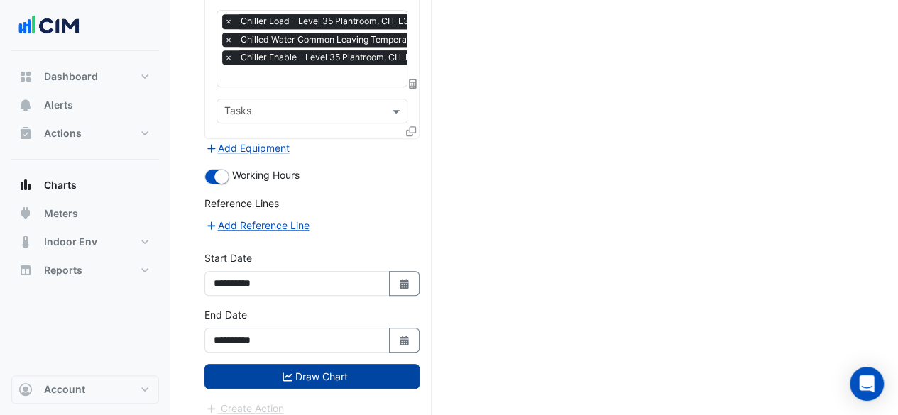
click at [329, 367] on button "Draw Chart" at bounding box center [311, 376] width 215 height 25
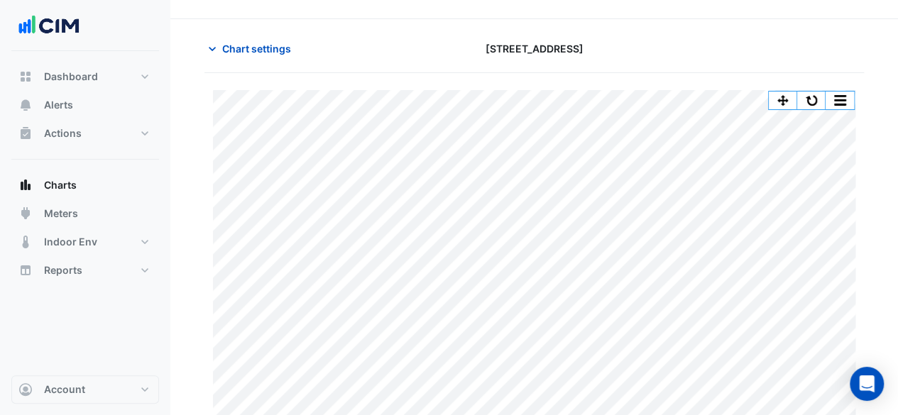
scroll to position [50, 0]
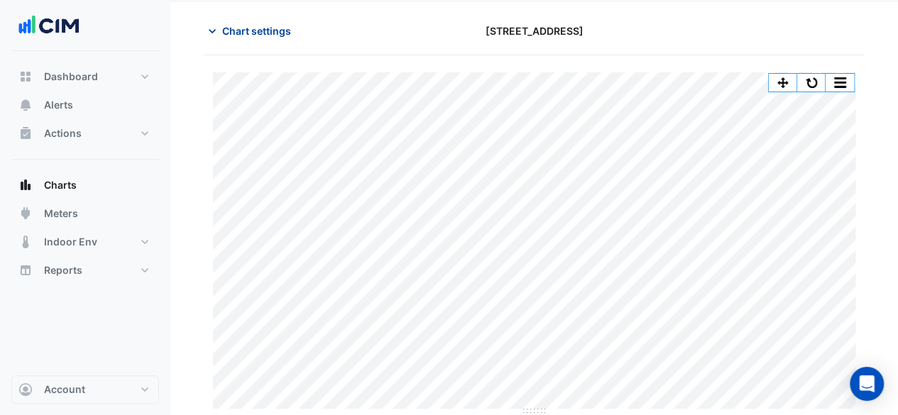
click at [218, 25] on icon "button" at bounding box center [212, 31] width 14 height 14
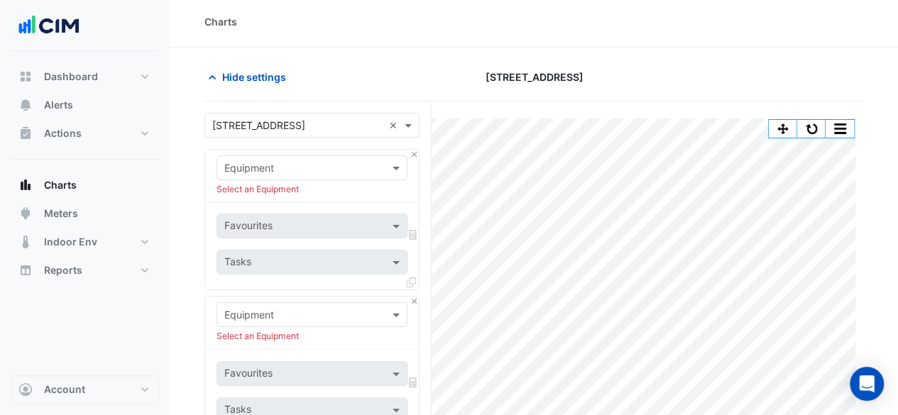
scroll to position [0, 0]
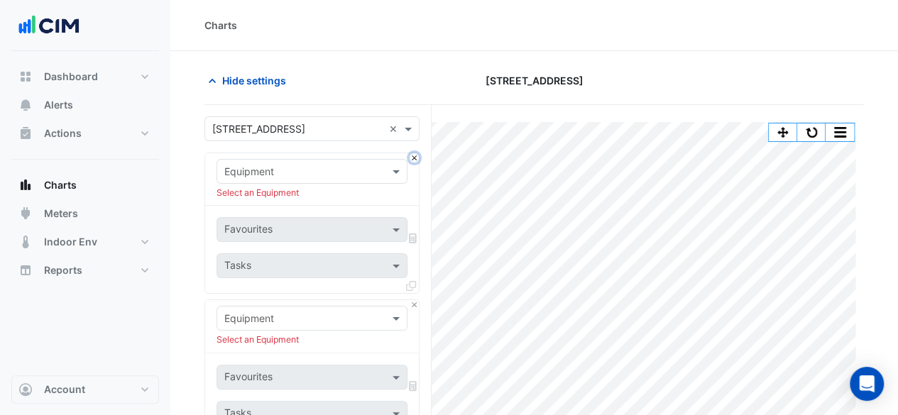
click at [414, 155] on button "Close" at bounding box center [413, 157] width 9 height 9
click at [222, 82] on span "Hide settings" at bounding box center [254, 80] width 64 height 15
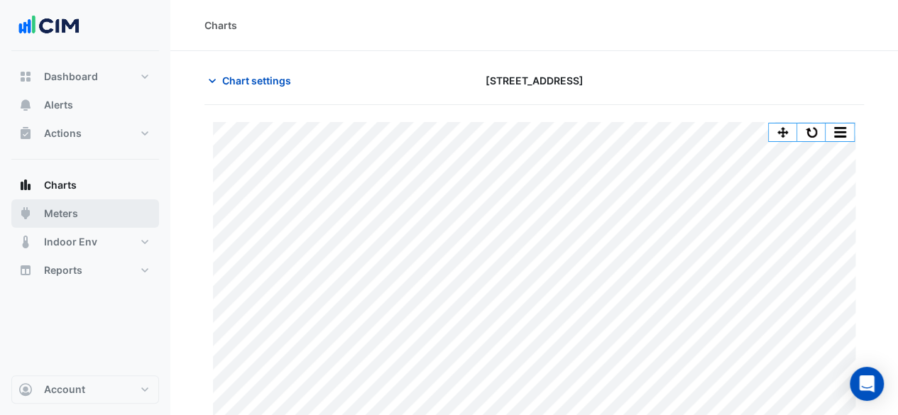
click at [88, 216] on button "Meters" at bounding box center [85, 213] width 148 height 28
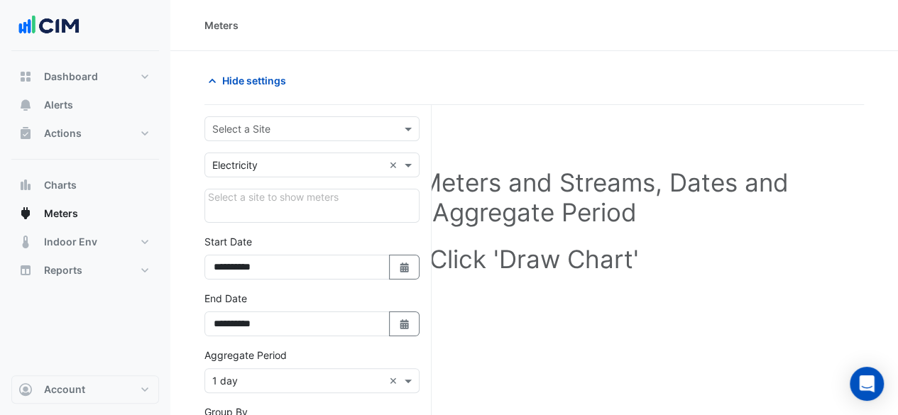
click at [310, 172] on div "Utility Type × Electricity ×" at bounding box center [311, 165] width 215 height 25
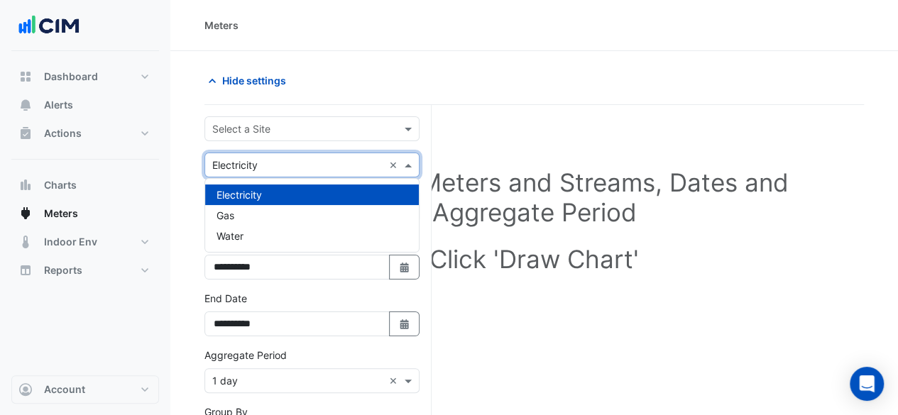
click at [316, 132] on input "text" at bounding box center [297, 129] width 171 height 15
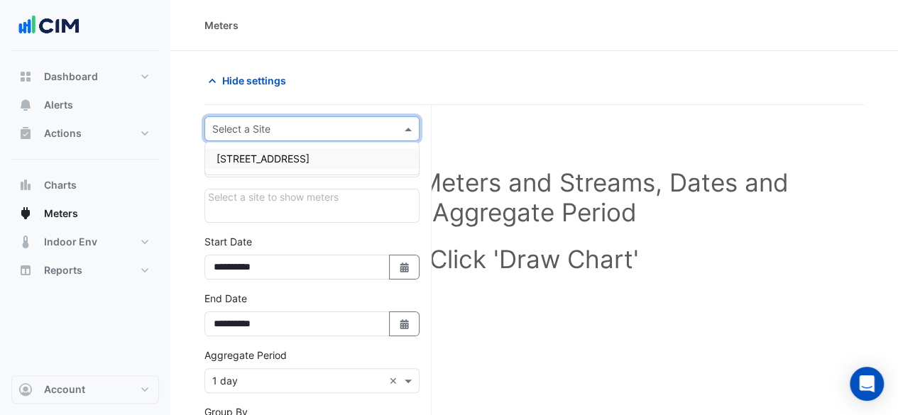
click at [312, 163] on div "[STREET_ADDRESS]" at bounding box center [312, 158] width 214 height 21
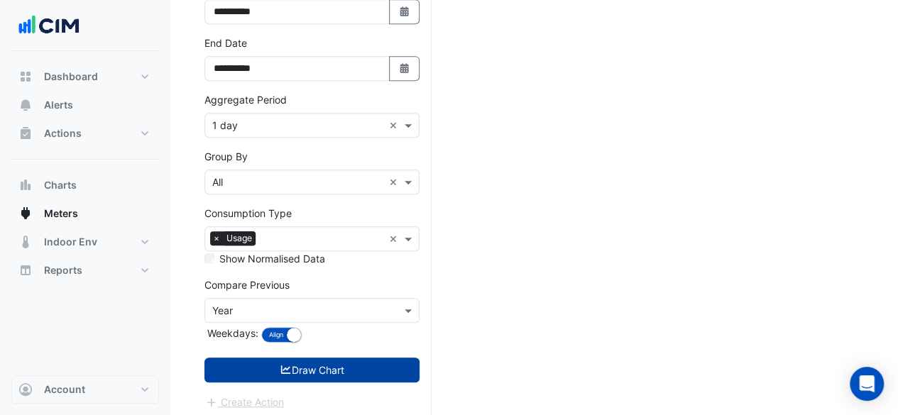
click at [304, 371] on button "Draw Chart" at bounding box center [311, 370] width 215 height 25
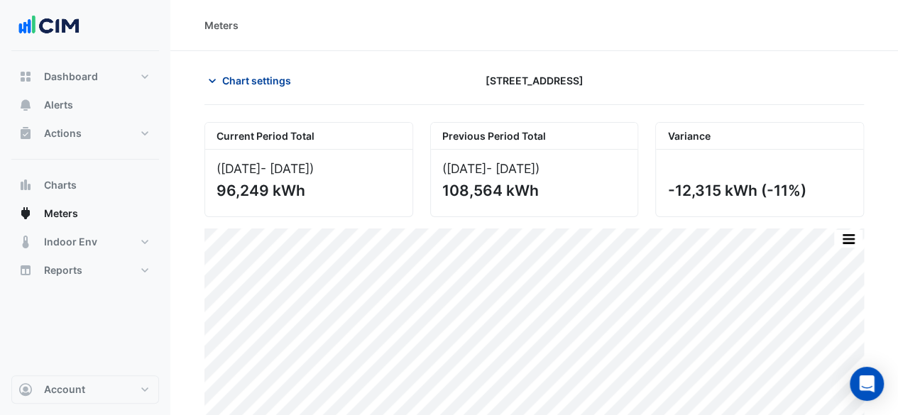
click at [240, 86] on span "Chart settings" at bounding box center [256, 80] width 69 height 15
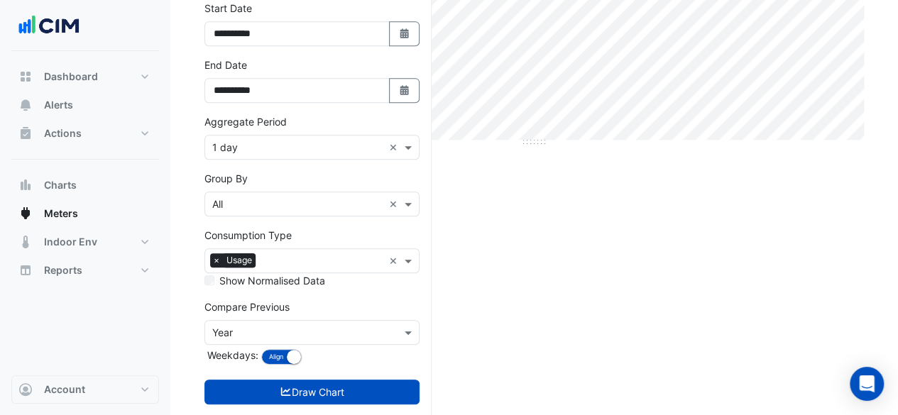
scroll to position [359, 0]
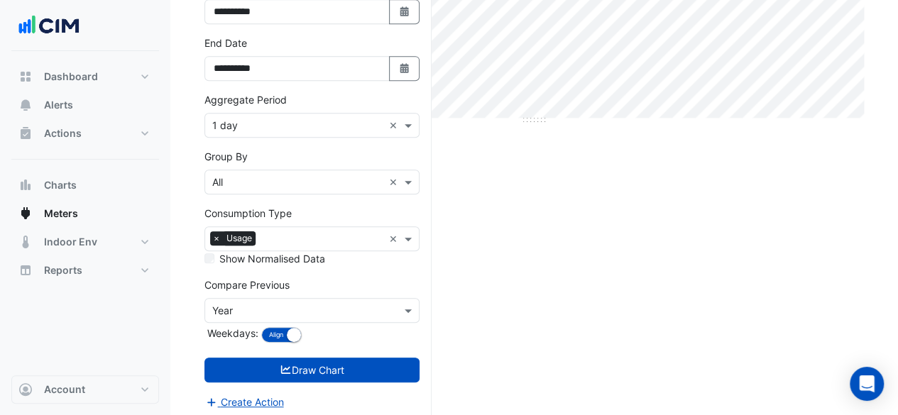
click at [557, 214] on div "Current Period Total ([DATE] - [DATE] ) 96,249 kWh Previous Period Total ([DATE…" at bounding box center [533, 92] width 659 height 659
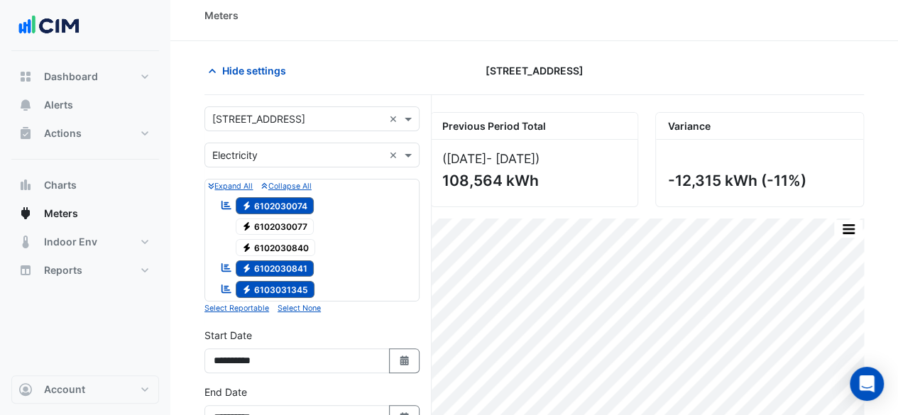
scroll to position [0, 0]
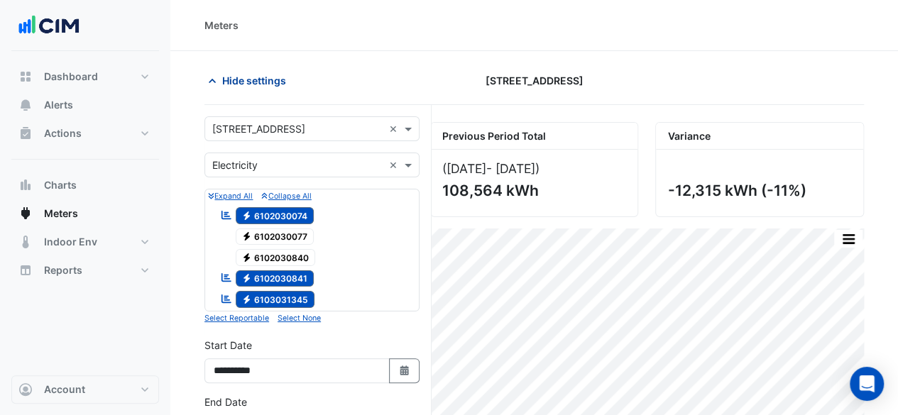
click at [224, 84] on span "Hide settings" at bounding box center [254, 80] width 64 height 15
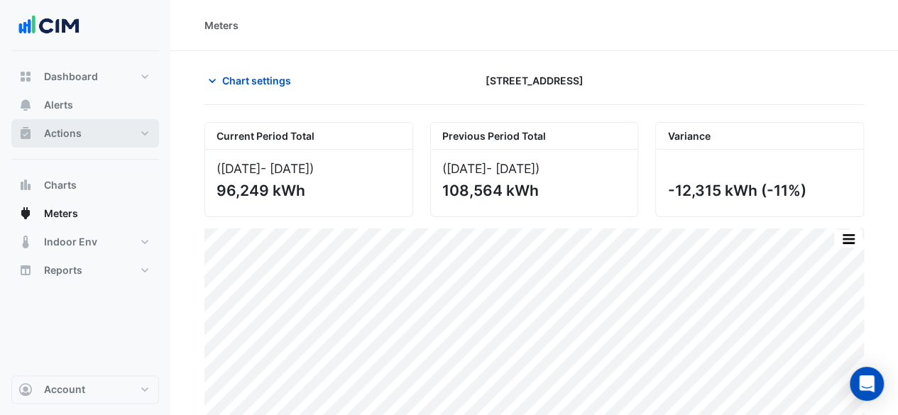
click at [111, 131] on button "Actions" at bounding box center [85, 133] width 148 height 28
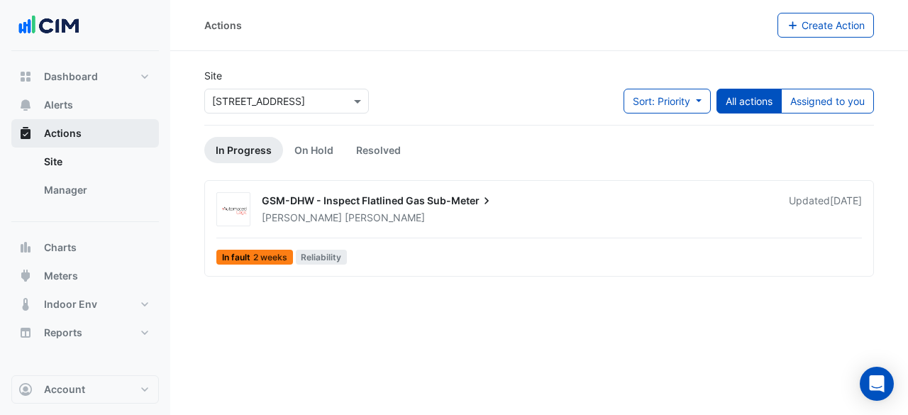
click at [111, 131] on button "Actions" at bounding box center [85, 133] width 148 height 28
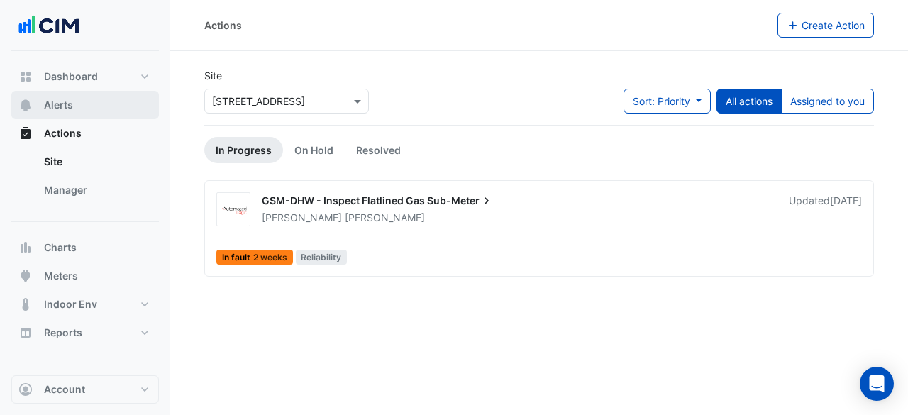
click at [101, 106] on button "Alerts" at bounding box center [85, 105] width 148 height 28
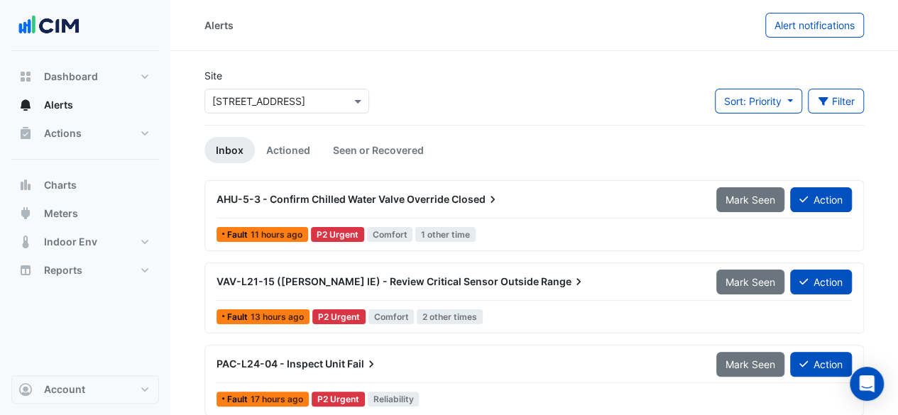
scroll to position [71, 0]
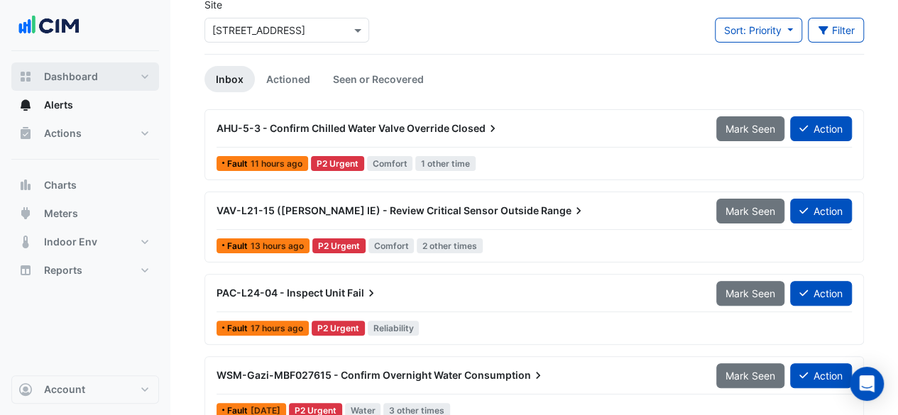
click at [84, 79] on span "Dashboard" at bounding box center [71, 77] width 54 height 14
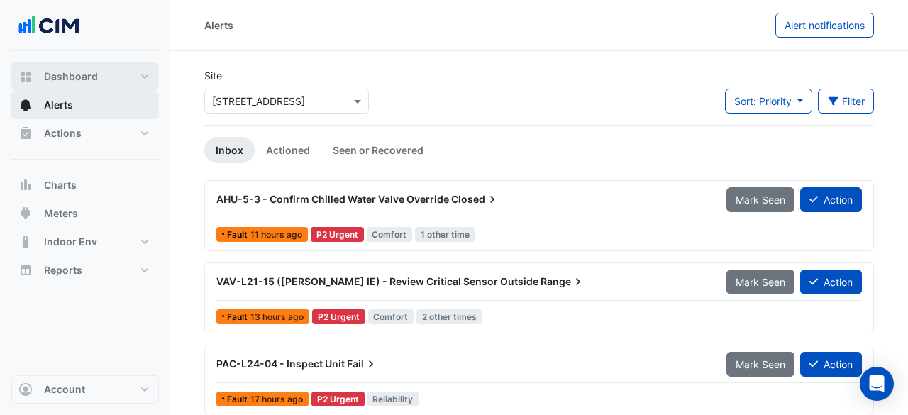
select select "**"
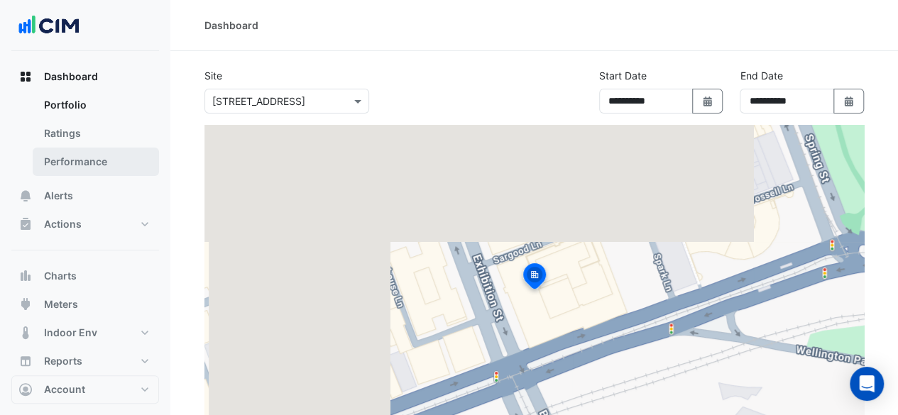
click at [92, 152] on link "Performance" at bounding box center [96, 162] width 126 height 28
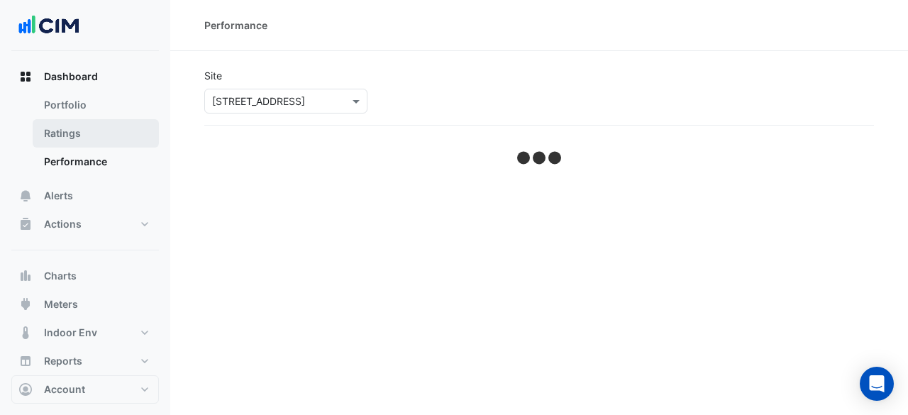
click at [91, 145] on link "Ratings" at bounding box center [96, 133] width 126 height 28
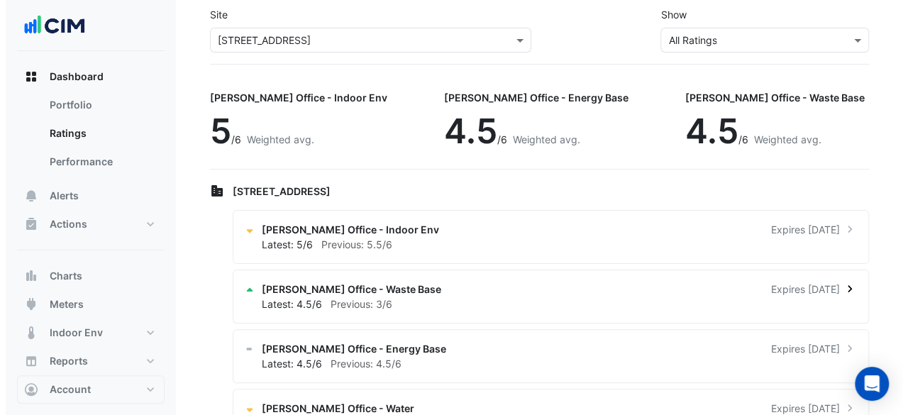
scroll to position [106, 0]
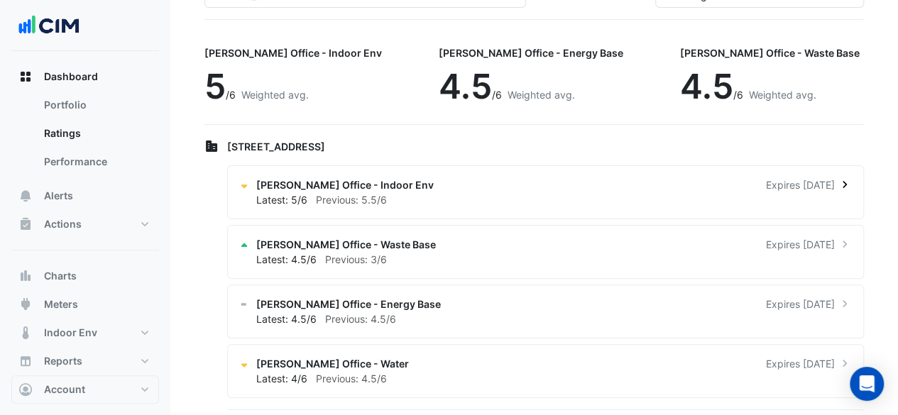
click at [367, 192] on div "Latest: 5/6 Previous: 5.5/6" at bounding box center [553, 199] width 595 height 15
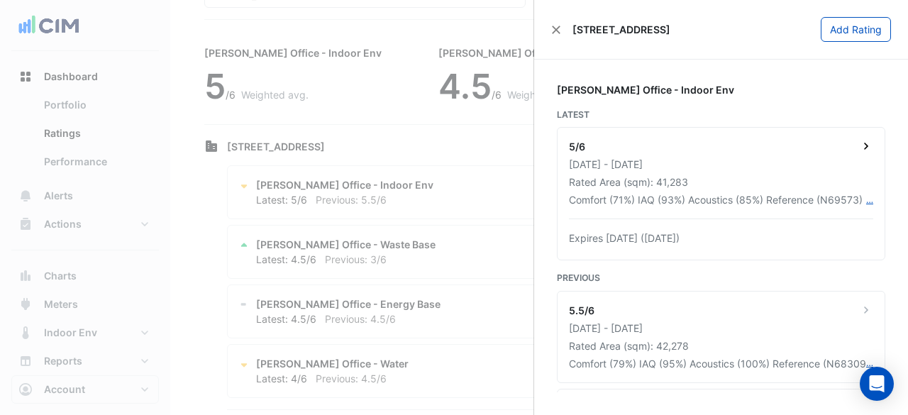
click at [739, 170] on div "[DATE] - [DATE]" at bounding box center [721, 164] width 304 height 15
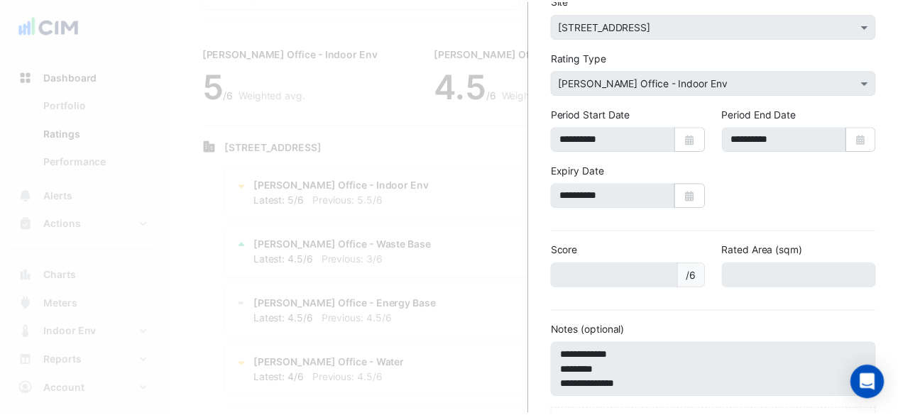
scroll to position [141, 0]
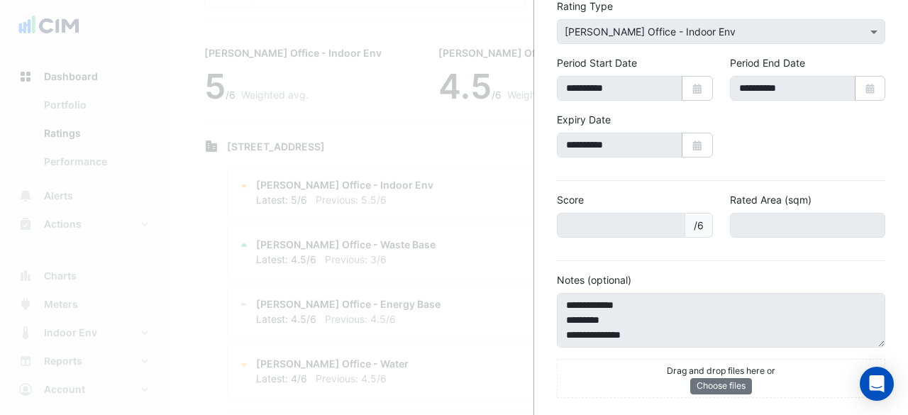
click at [456, 139] on ngb-offcanvas-backdrop at bounding box center [454, 207] width 908 height 415
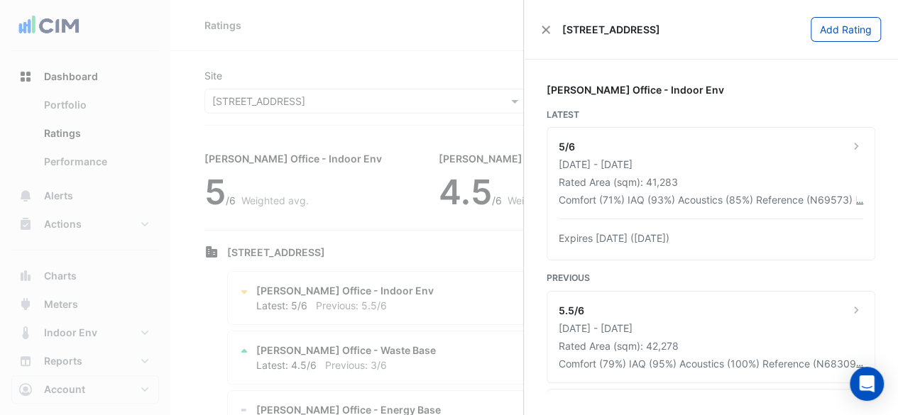
click at [116, 158] on ngb-offcanvas-backdrop at bounding box center [449, 207] width 898 height 415
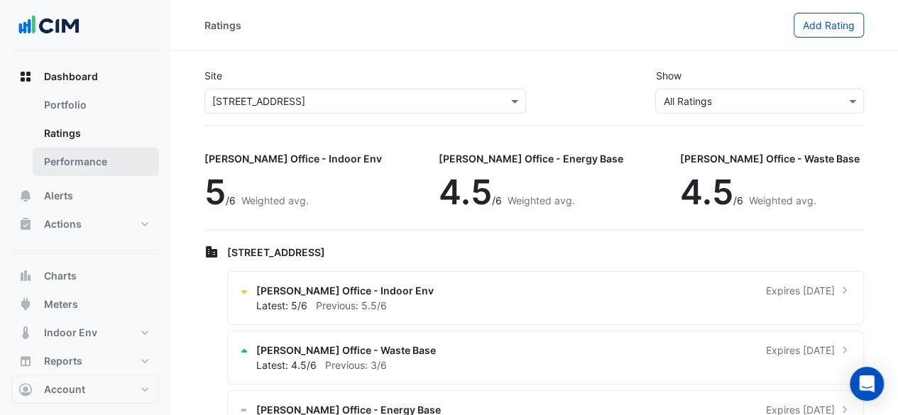
click at [70, 167] on link "Performance" at bounding box center [96, 162] width 126 height 28
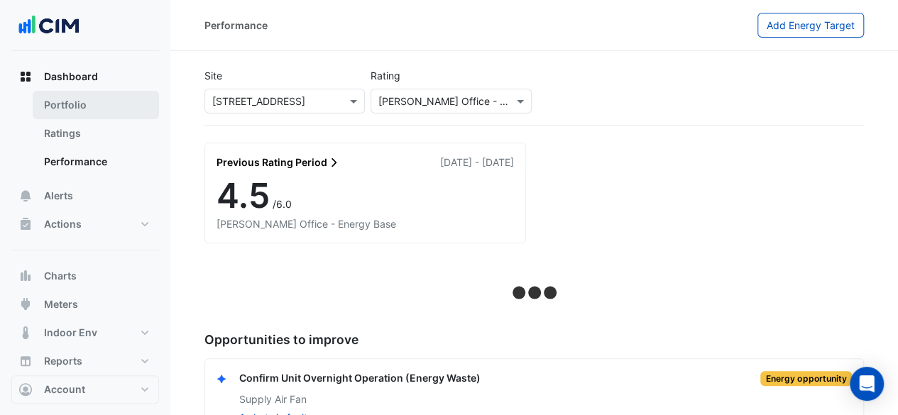
click at [118, 108] on link "Portfolio" at bounding box center [96, 105] width 126 height 28
select select "**"
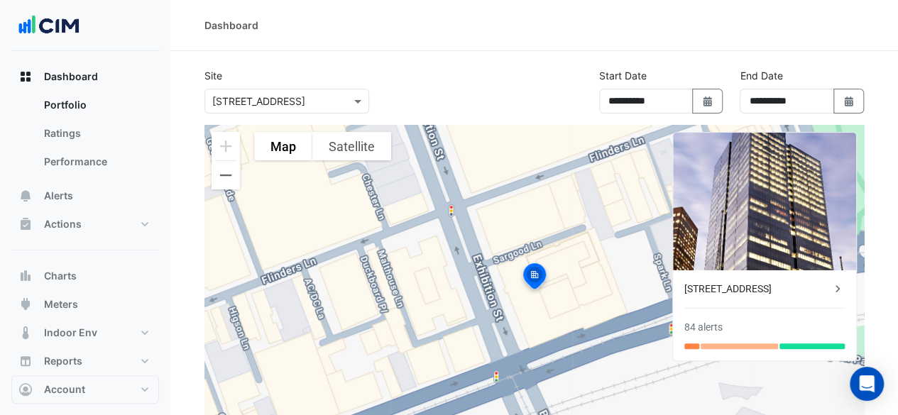
click at [730, 291] on div "[STREET_ADDRESS]" at bounding box center [757, 289] width 146 height 15
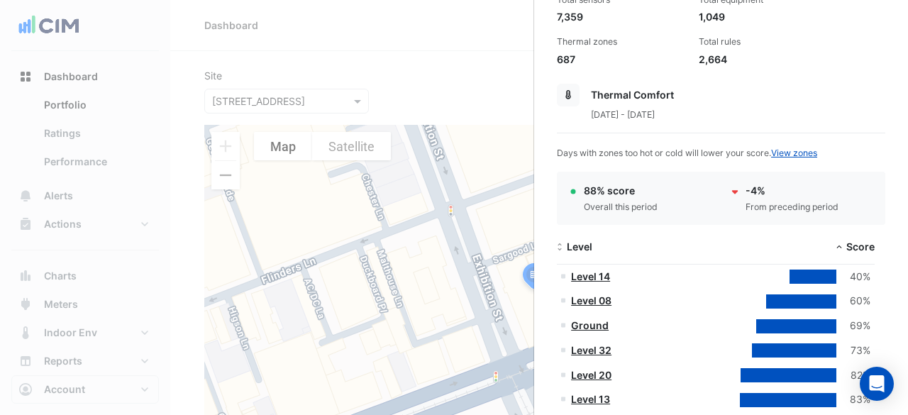
scroll to position [71, 0]
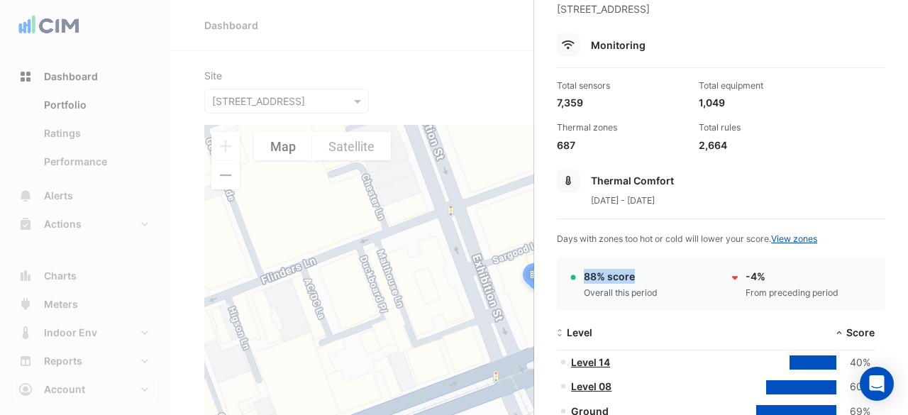
drag, startPoint x: 586, startPoint y: 274, endPoint x: 636, endPoint y: 277, distance: 49.8
click at [636, 277] on div "88% score" at bounding box center [621, 276] width 74 height 15
click at [644, 280] on div "88% score" at bounding box center [621, 276] width 74 height 15
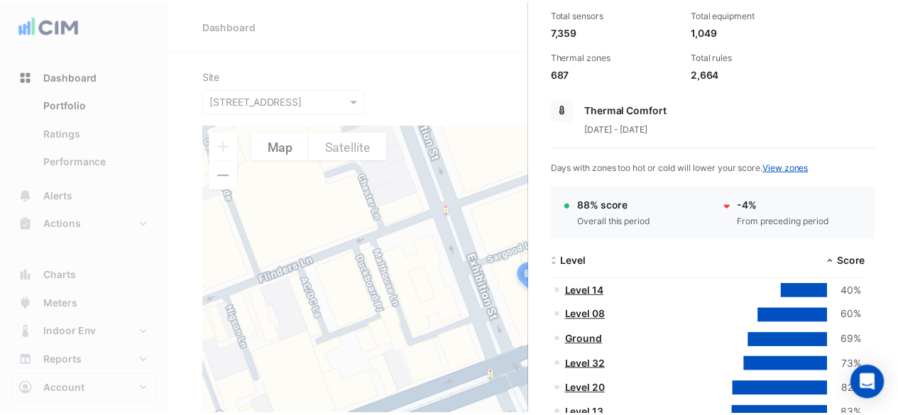
scroll to position [284, 0]
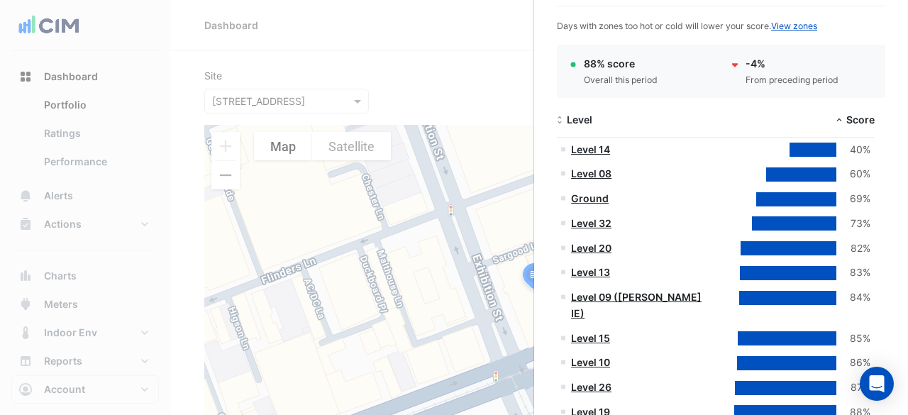
click at [643, 300] on link "Level 09 ([PERSON_NAME] IE)" at bounding box center [636, 305] width 131 height 28
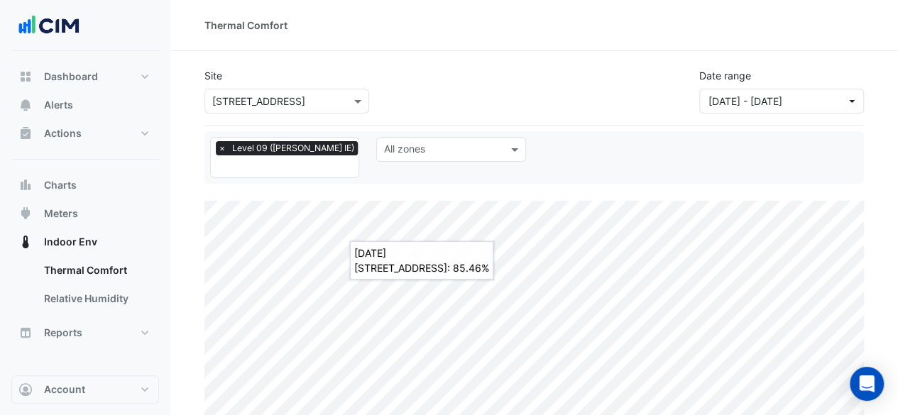
scroll to position [71, 0]
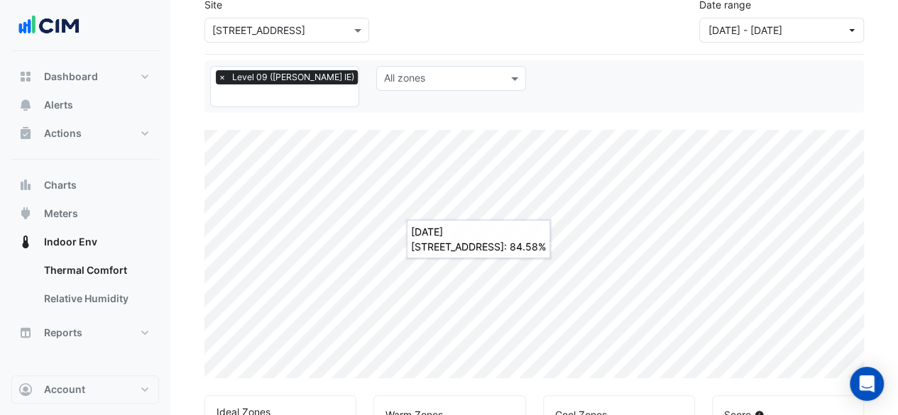
select select "**"
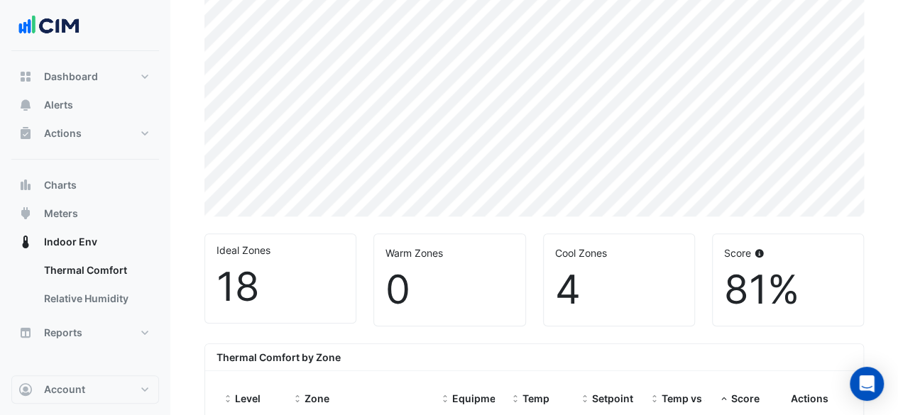
scroll to position [284, 0]
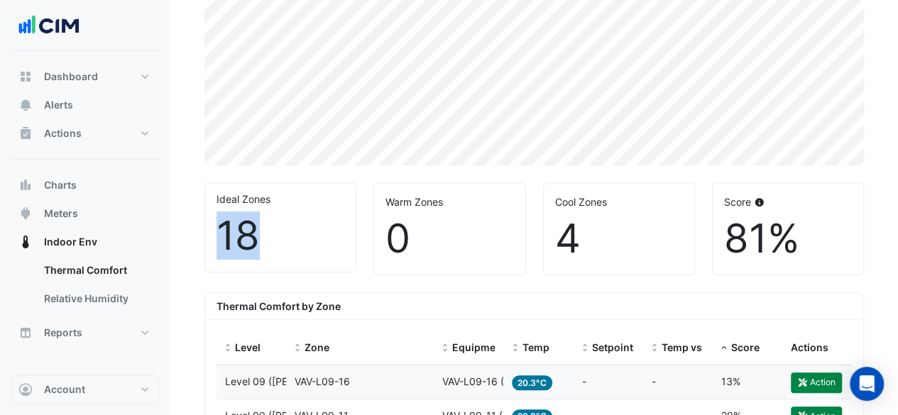
drag, startPoint x: 225, startPoint y: 238, endPoint x: 254, endPoint y: 238, distance: 29.1
click at [254, 238] on div "18" at bounding box center [280, 236] width 128 height 48
drag, startPoint x: 565, startPoint y: 236, endPoint x: 584, endPoint y: 235, distance: 19.2
click at [584, 235] on div "4" at bounding box center [619, 239] width 128 height 48
click at [576, 250] on div "4" at bounding box center [619, 239] width 128 height 48
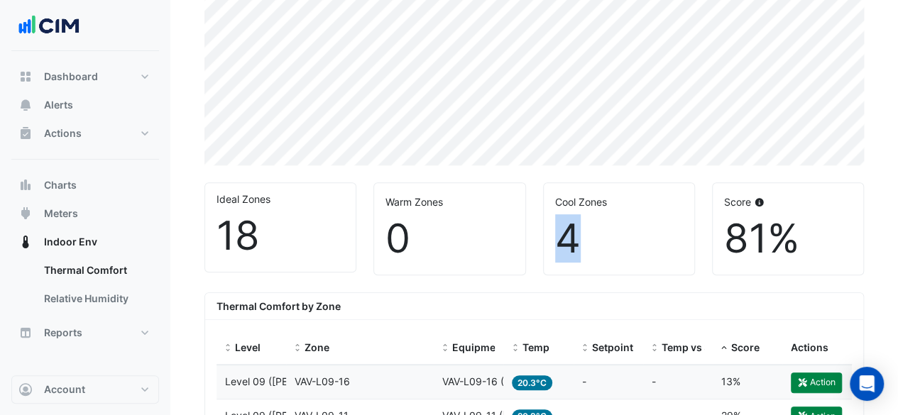
drag, startPoint x: 551, startPoint y: 229, endPoint x: 576, endPoint y: 228, distance: 25.6
click at [576, 228] on div "Cool Zones 4" at bounding box center [619, 228] width 150 height 91
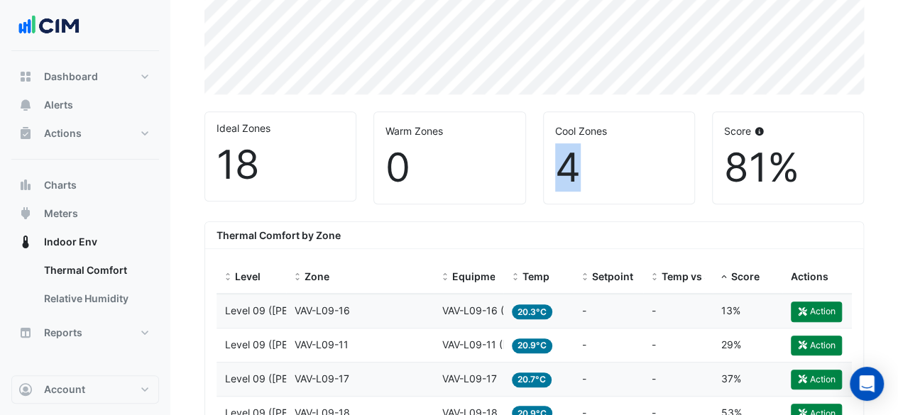
scroll to position [0, 0]
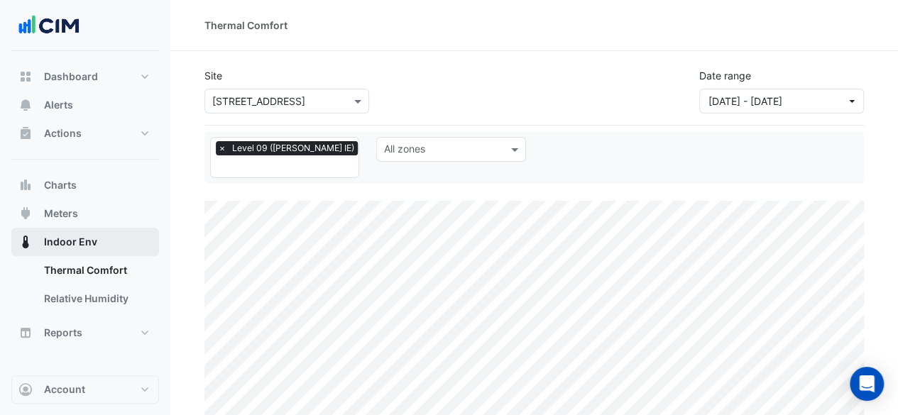
click at [102, 243] on button "Indoor Env" at bounding box center [85, 242] width 148 height 28
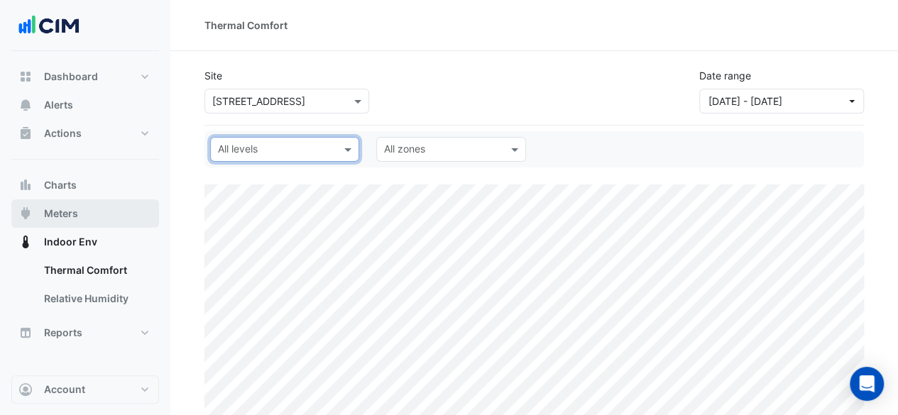
click at [72, 209] on span "Meters" at bounding box center [61, 213] width 34 height 14
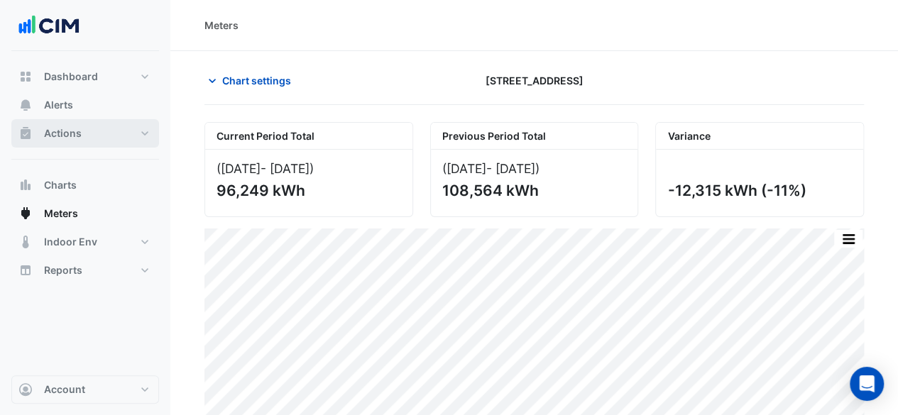
click at [104, 134] on button "Actions" at bounding box center [85, 133] width 148 height 28
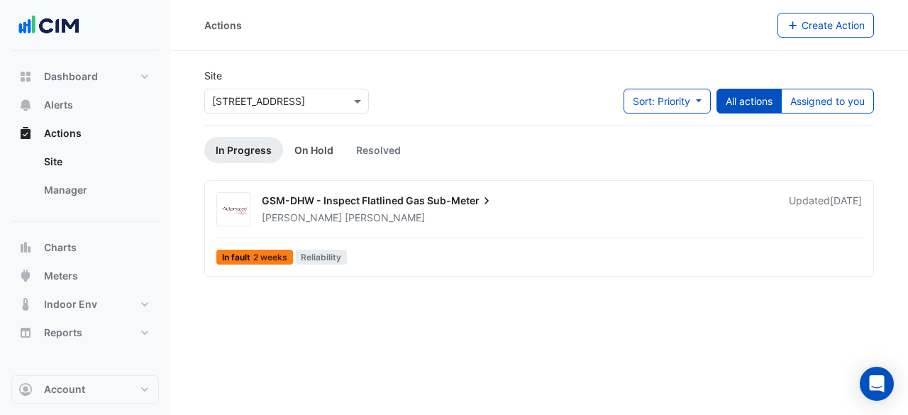
click at [318, 155] on link "On Hold" at bounding box center [314, 150] width 62 height 26
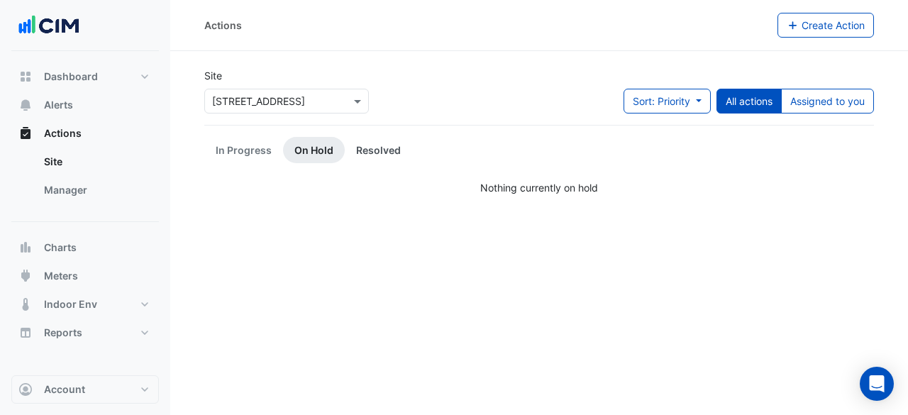
click at [371, 156] on link "Resolved" at bounding box center [378, 150] width 67 height 26
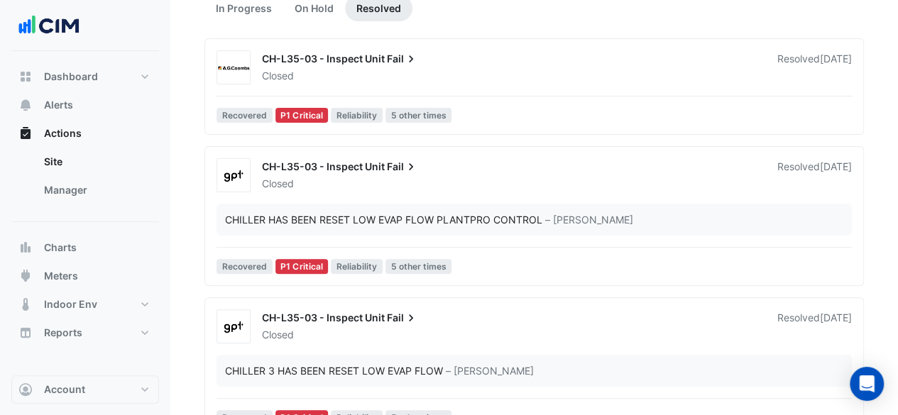
scroll to position [284, 0]
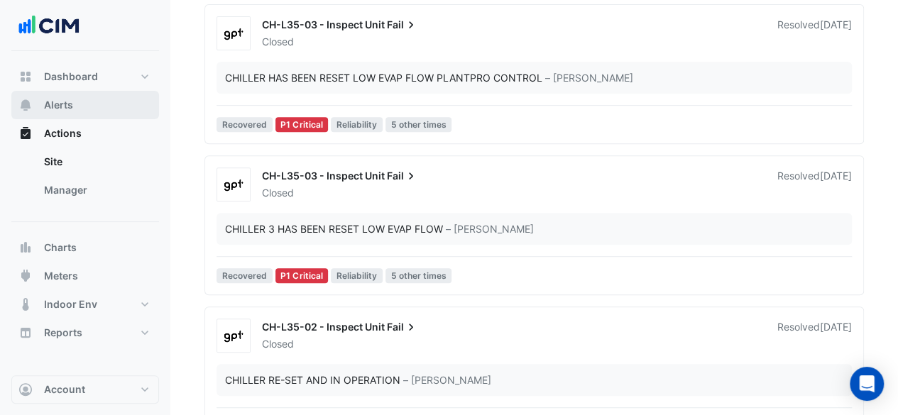
click at [66, 106] on span "Alerts" at bounding box center [58, 105] width 29 height 14
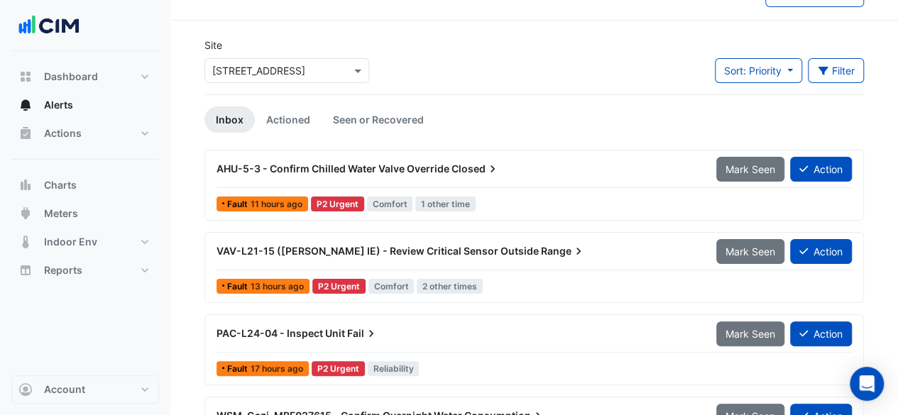
scroll to position [172, 0]
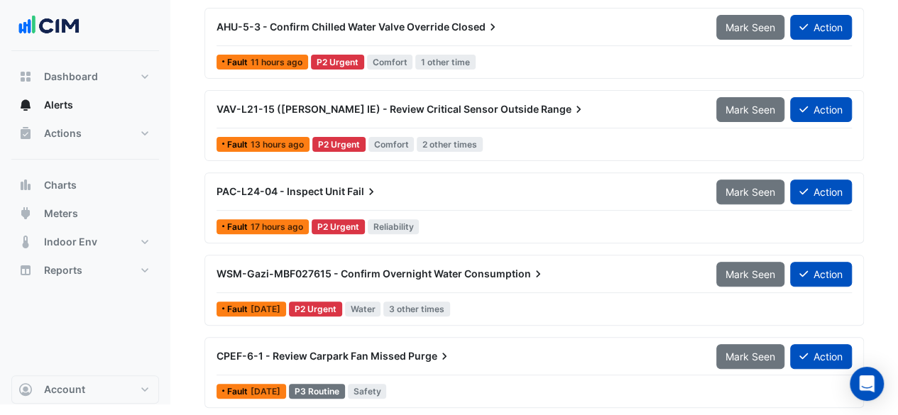
click at [406, 356] on div "CPEF-6-1 - Review Carpark Fan Missed Purge" at bounding box center [457, 356] width 483 height 14
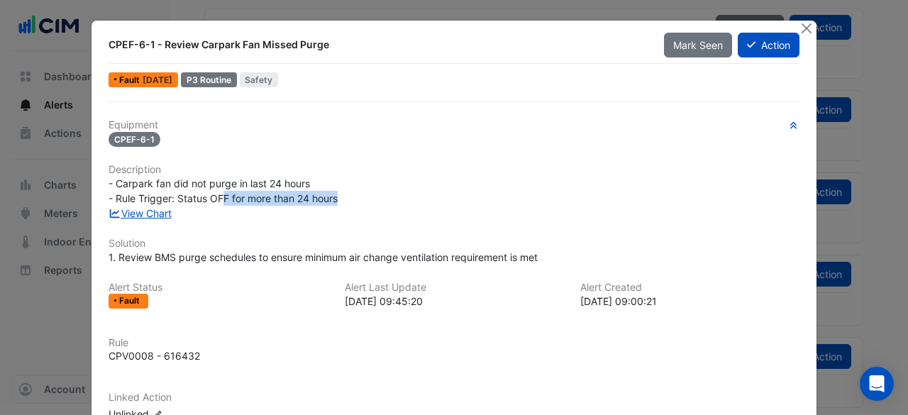
drag, startPoint x: 220, startPoint y: 199, endPoint x: 337, endPoint y: 197, distance: 117.1
click at [337, 197] on div "- Carpark fan did not purge in last 24 hours - Rule Trigger: Status OFF for mor…" at bounding box center [454, 191] width 691 height 30
click at [336, 198] on div "- Carpark fan did not purge in last 24 hours - Rule Trigger: Status OFF for mor…" at bounding box center [454, 191] width 691 height 30
click at [803, 32] on button "Close" at bounding box center [806, 28] width 15 height 15
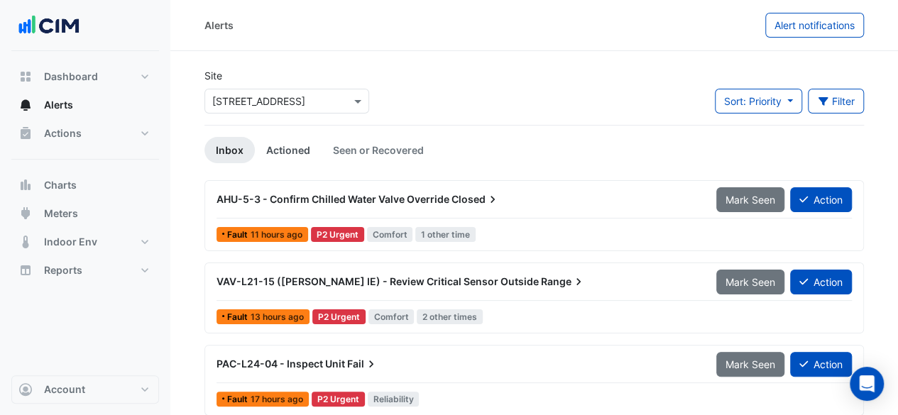
click at [288, 157] on link "Actioned" at bounding box center [288, 150] width 67 height 26
